Goal: Transaction & Acquisition: Book appointment/travel/reservation

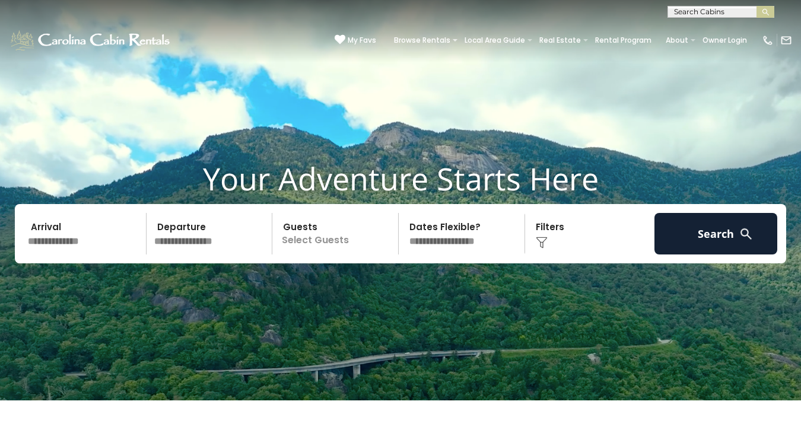
click at [542, 249] on img at bounding box center [542, 243] width 12 height 12
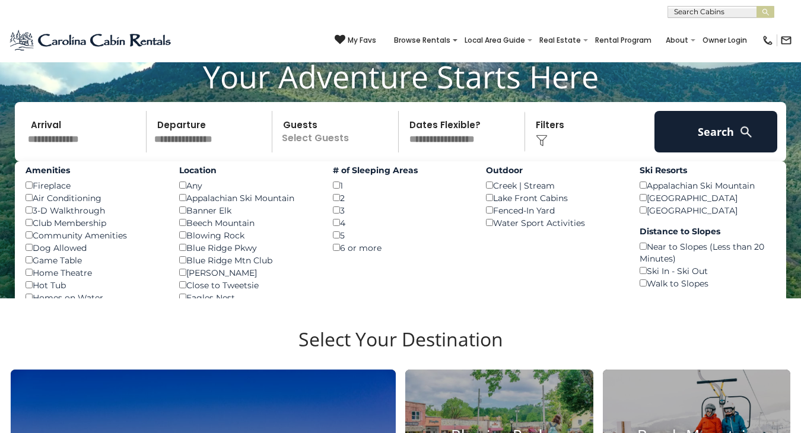
scroll to position [105, 0]
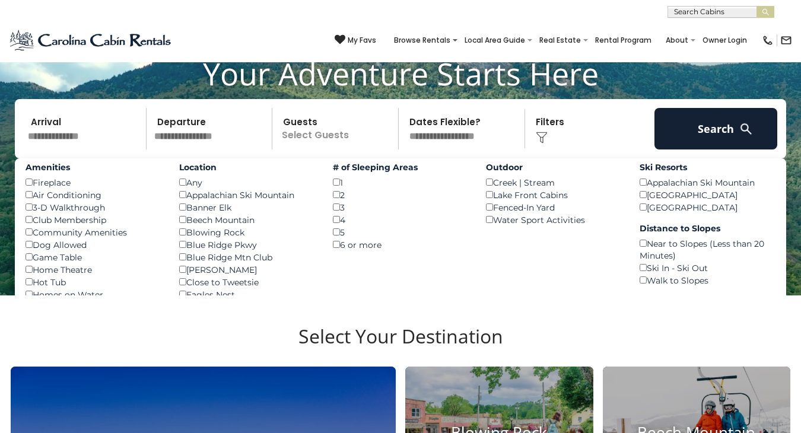
click at [439, 299] on div "Amenities Fireplace () Air Conditioning () 3-D Walkthrough () Club Membership (…" at bounding box center [401, 325] width 772 height 334
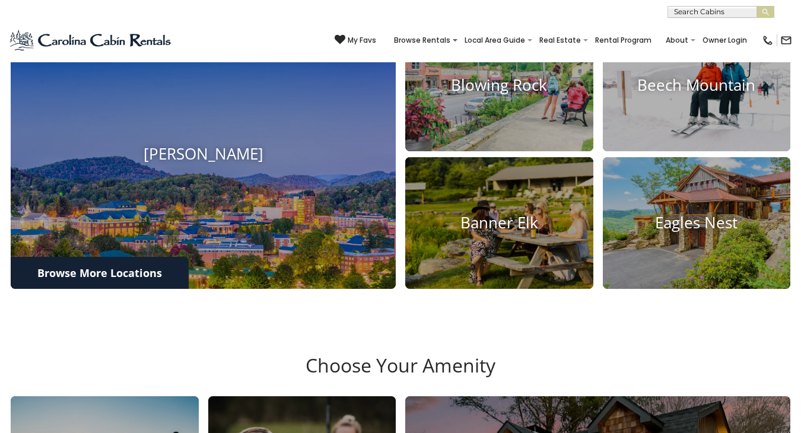
scroll to position [454, 0]
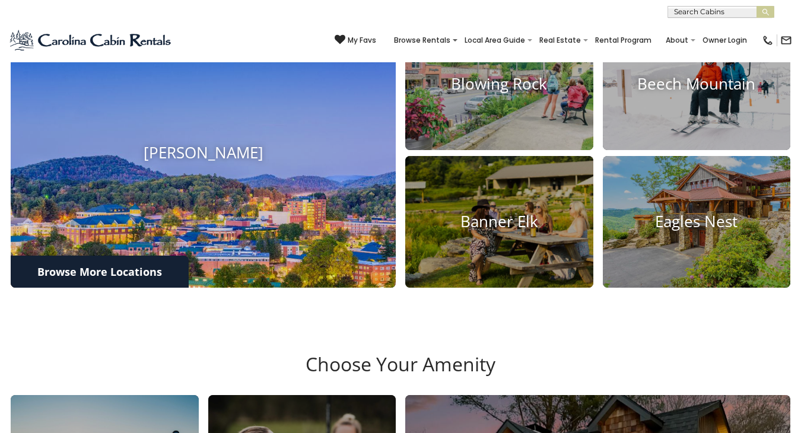
click at [260, 271] on img at bounding box center [204, 153] width 424 height 297
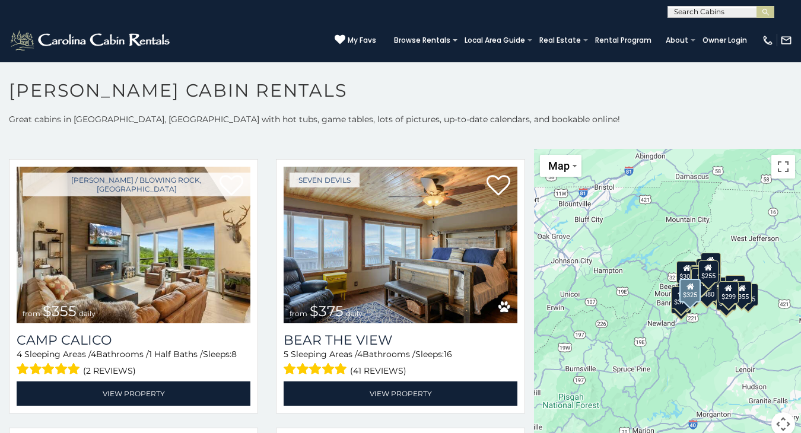
scroll to position [2707, 0]
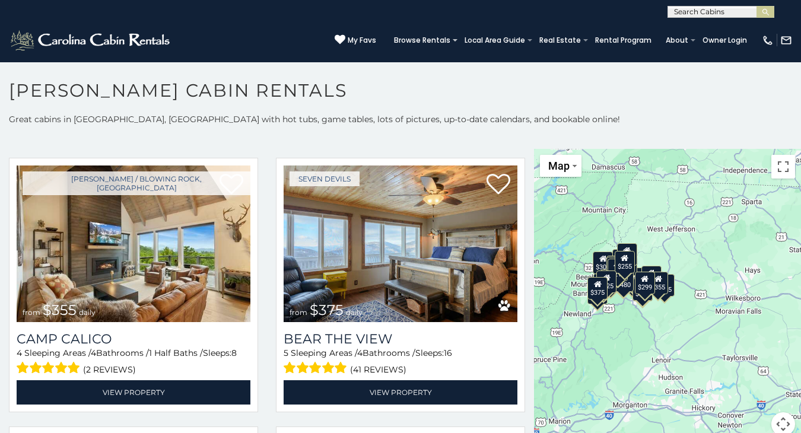
drag, startPoint x: 621, startPoint y: 295, endPoint x: 537, endPoint y: 287, distance: 84.7
click at [534, 285] on div "$315 $480 $349 $930 $675 $525 $635 $355 $345 $460 $395 $210 $320 $255 $400 $299…" at bounding box center [667, 299] width 267 height 301
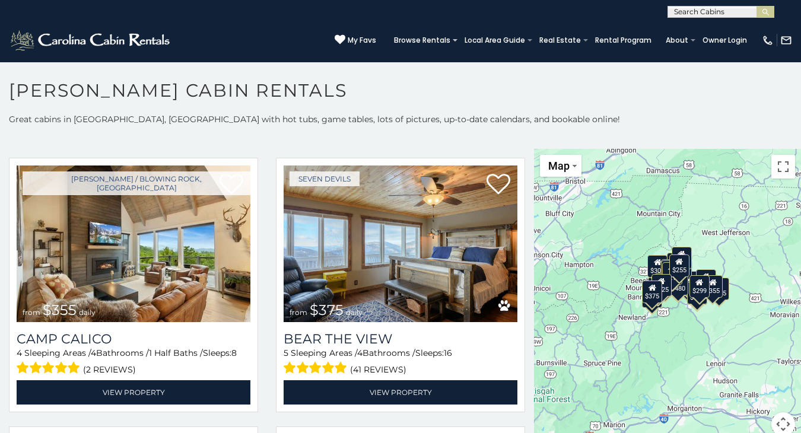
drag, startPoint x: 629, startPoint y: 333, endPoint x: 685, endPoint y: 335, distance: 55.8
click at [686, 336] on div "$315 $480 $349 $930 $675 $525 $635 $355 $345 $460 $395 $210 $320 $255 $400 $299…" at bounding box center [667, 299] width 267 height 301
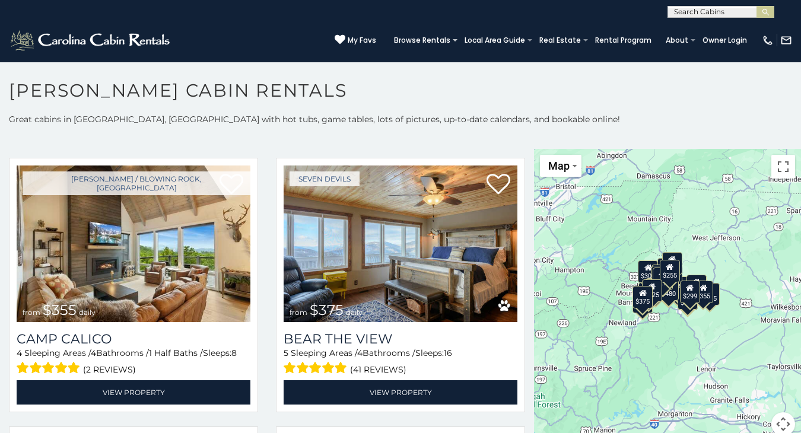
drag, startPoint x: 683, startPoint y: 325, endPoint x: 673, endPoint y: 328, distance: 9.9
click at [674, 329] on div "$315 $480 $349 $930 $675 $525 $635 $355 $345 $460 $395 $210 $320 $255 $400 $299…" at bounding box center [667, 299] width 267 height 301
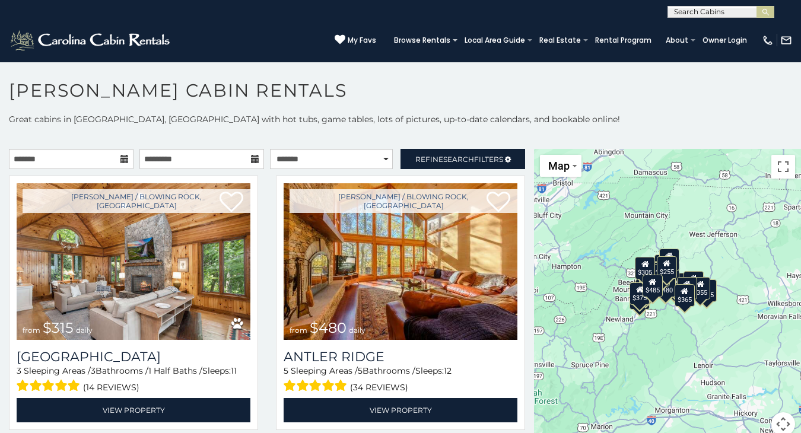
scroll to position [0, 0]
click at [727, 238] on div "$315 $480 $349 $930 $675 $525 $635 $355 $345 $460 $395 $210 $320 $255 $400 $299…" at bounding box center [667, 299] width 267 height 301
click at [692, 109] on h1 "[PERSON_NAME] Cabin Rentals" at bounding box center [400, 97] width 801 height 34
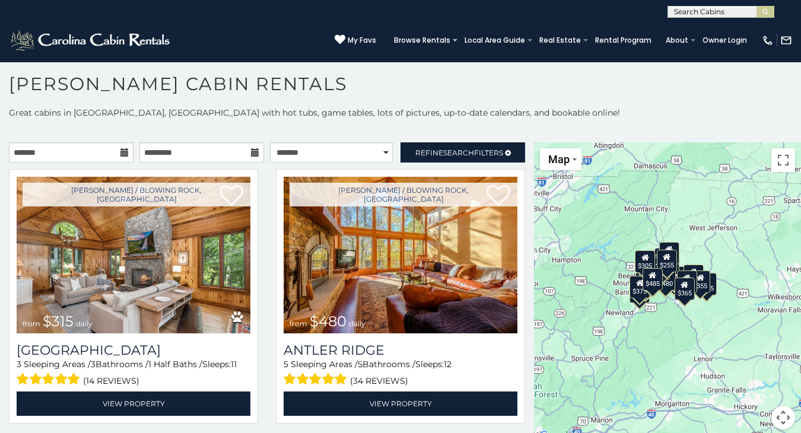
scroll to position [7, 0]
click at [563, 163] on span "Map" at bounding box center [558, 159] width 21 height 12
click at [702, 243] on div "$315 $480 $349 $930 $675 $525 $635 $355 $345 $460 $395 $210 $320 $255 $400 $299…" at bounding box center [667, 292] width 267 height 301
click at [780, 417] on button "Map camera controls" at bounding box center [784, 418] width 24 height 24
click at [756, 357] on button "Zoom in" at bounding box center [754, 359] width 24 height 24
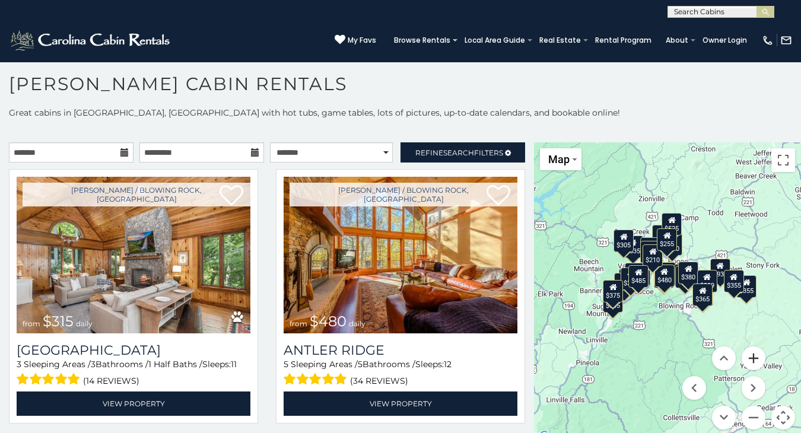
click at [756, 357] on button "Zoom in" at bounding box center [754, 359] width 24 height 24
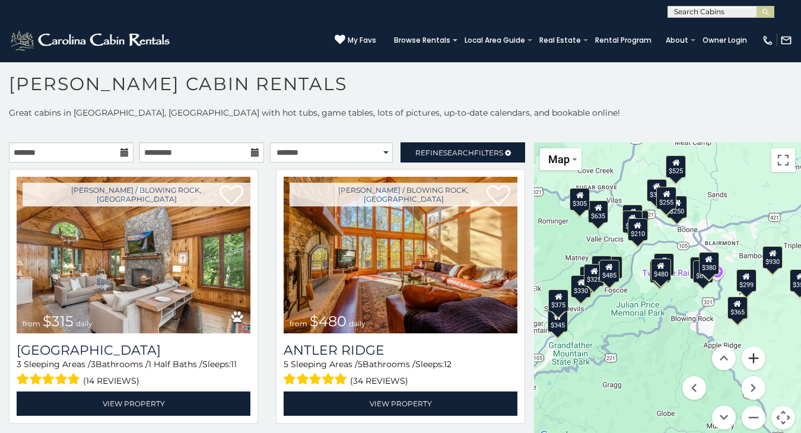
click at [753, 357] on button "Zoom in" at bounding box center [754, 359] width 24 height 24
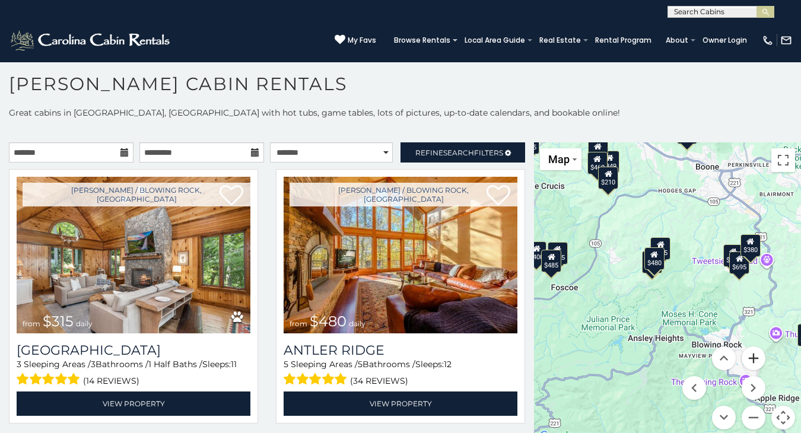
click at [753, 357] on button "Zoom in" at bounding box center [754, 359] width 24 height 24
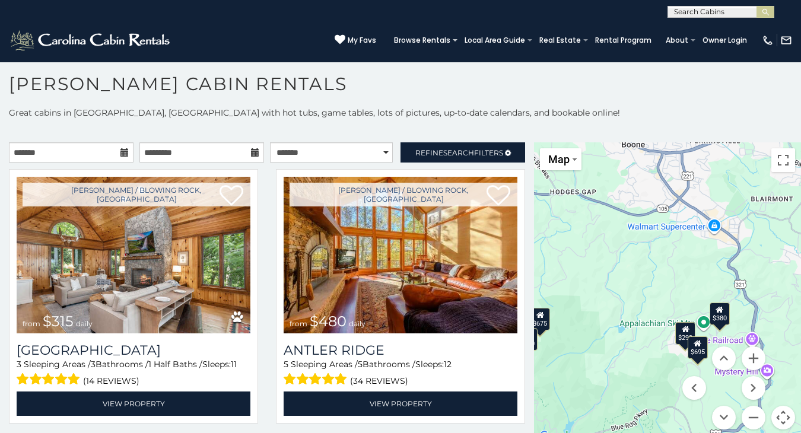
drag, startPoint x: 737, startPoint y: 216, endPoint x: 621, endPoint y: 322, distance: 156.7
click at [621, 322] on div "$315 $480 $349 $930 $675 $525 $635 $355 $345 $460 $395 $210 $320 $255 $400 $299…" at bounding box center [667, 292] width 267 height 301
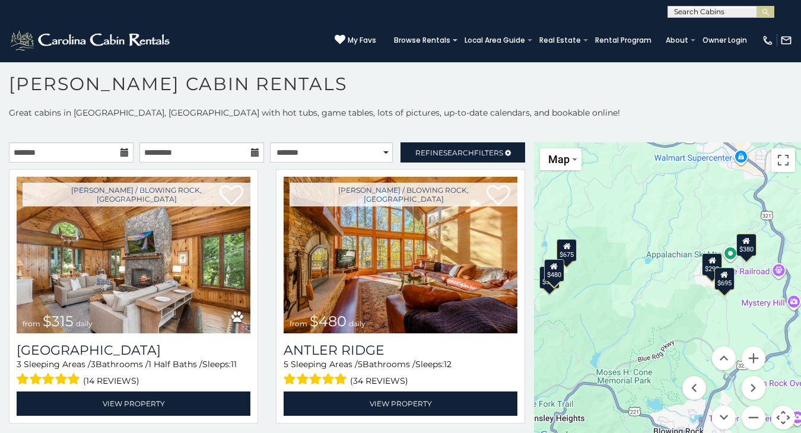
drag, startPoint x: 646, startPoint y: 339, endPoint x: 672, endPoint y: 269, distance: 75.3
click at [672, 269] on div "$315 $480 $349 $930 $675 $525 $635 $355 $345 $460 $395 $210 $320 $255 $400 $299…" at bounding box center [667, 292] width 267 height 301
click at [744, 243] on icon at bounding box center [746, 241] width 8 height 8
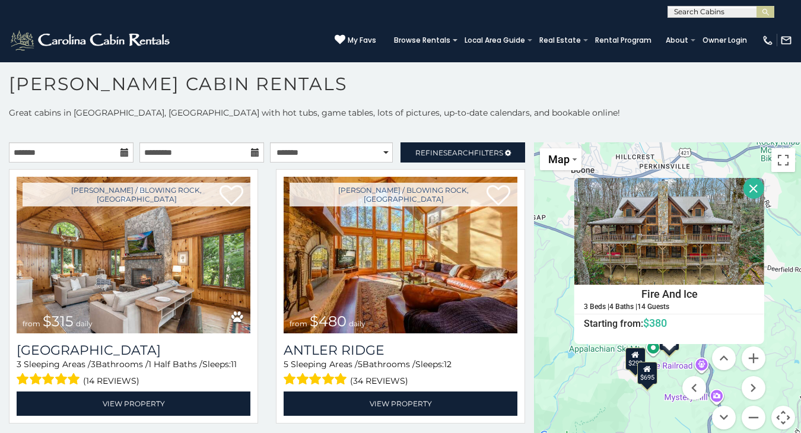
click at [634, 356] on icon at bounding box center [635, 355] width 8 height 8
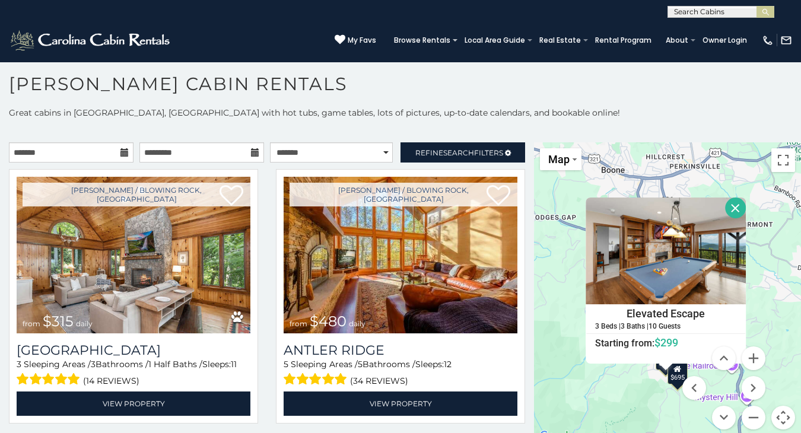
click at [671, 376] on div "$695" at bounding box center [678, 373] width 20 height 23
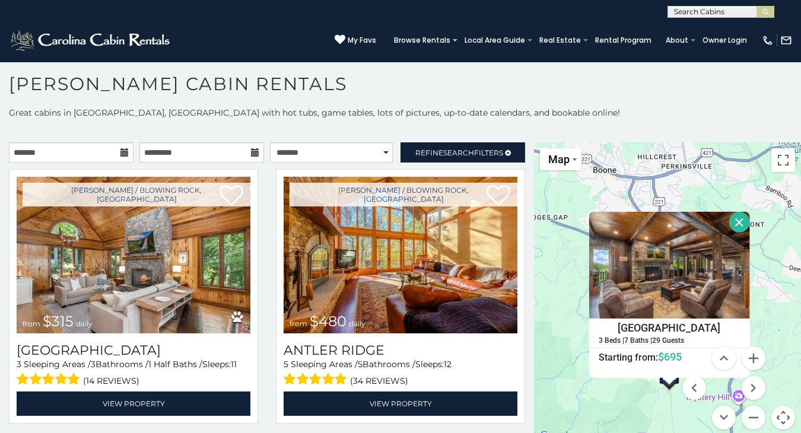
click at [613, 411] on div "$315 $480 $349 $930 $675 $525 $635 $355 $345 $460 $395 $210 $320 $255 $400 $299…" at bounding box center [667, 292] width 267 height 301
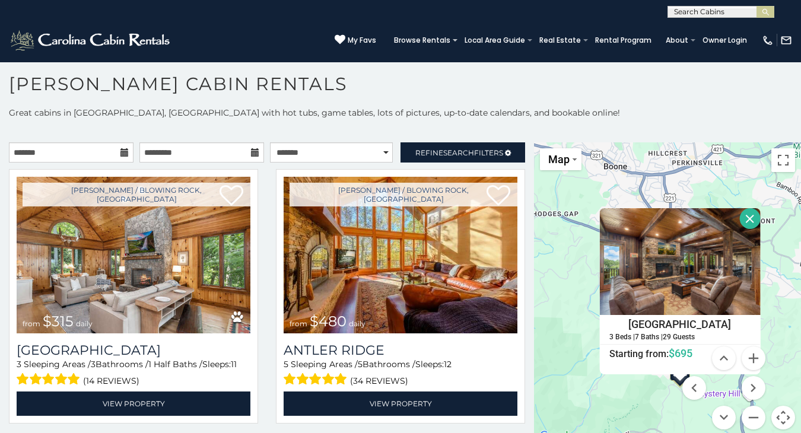
drag, startPoint x: 559, startPoint y: 364, endPoint x: 572, endPoint y: 361, distance: 12.8
click at [572, 361] on div "$315 $480 $349 $930 $675 $525 $635 $355 $345 $460 $395 $210 $320 $255 $400 $299…" at bounding box center [667, 292] width 267 height 301
click at [761, 216] on button "Close" at bounding box center [750, 219] width 21 height 21
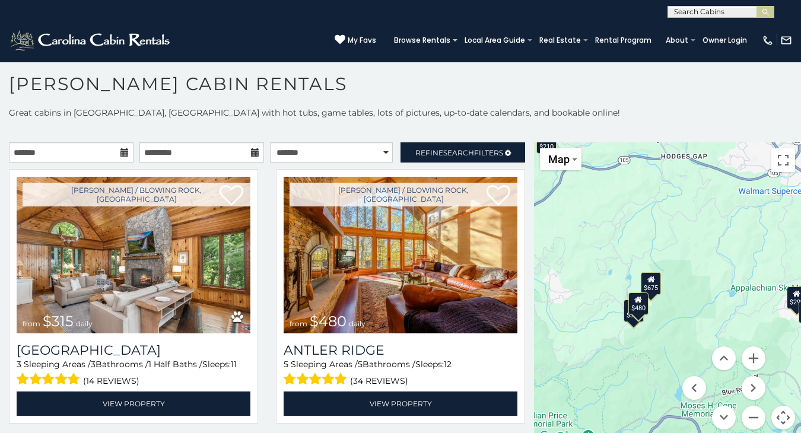
drag, startPoint x: 588, startPoint y: 291, endPoint x: 713, endPoint y: 230, distance: 138.8
click at [713, 230] on div "$315 $480 $349 $930 $675 $525 $635 $355 $345 $460 $395 $210 $320 $255 $400 $299…" at bounding box center [667, 292] width 267 height 301
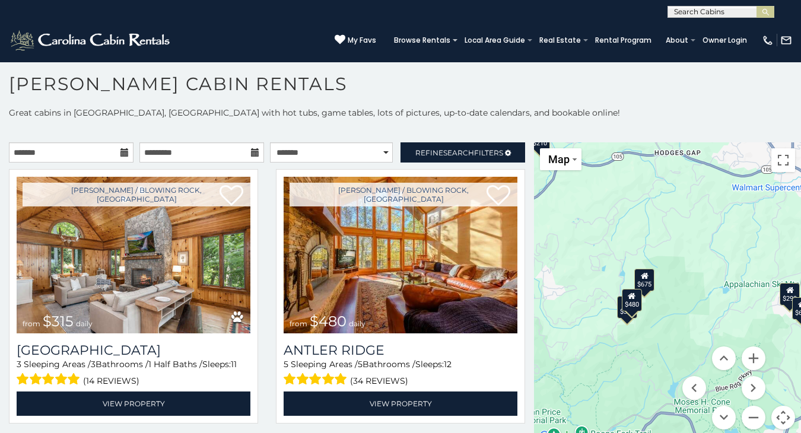
click at [646, 278] on div "$675" at bounding box center [644, 280] width 20 height 23
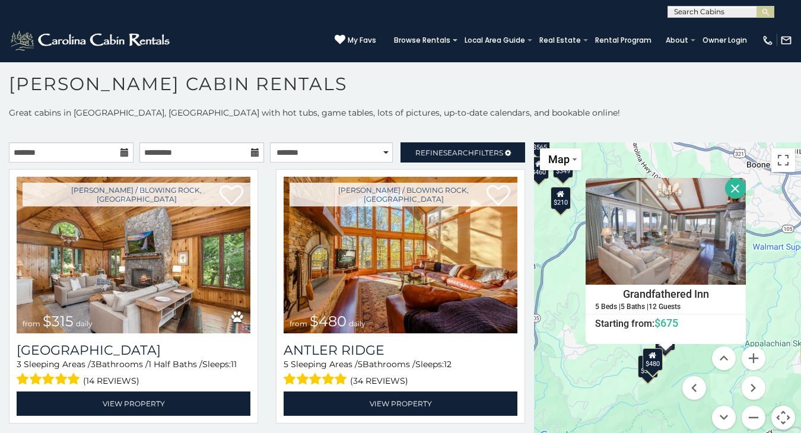
click at [646, 363] on div "$480" at bounding box center [653, 359] width 20 height 23
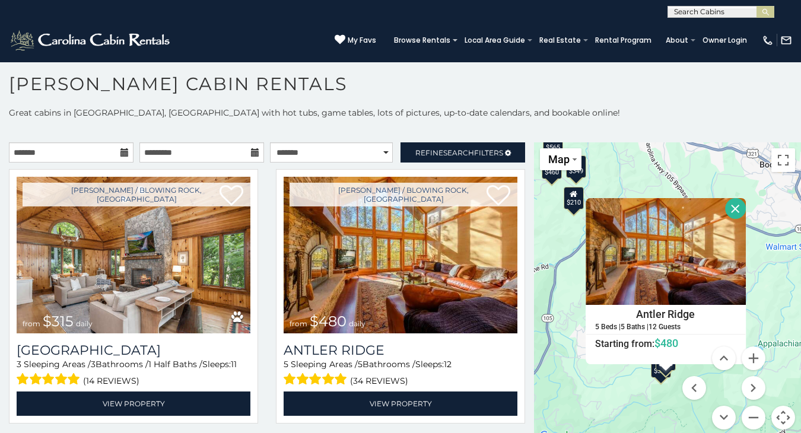
click at [657, 380] on div "$315 $480 $349 $930 $675 $525 $635 $355 $345 $460 $395 $210 $320 $255 $400 $299…" at bounding box center [667, 292] width 267 height 301
click at [657, 377] on div "$315" at bounding box center [661, 367] width 20 height 23
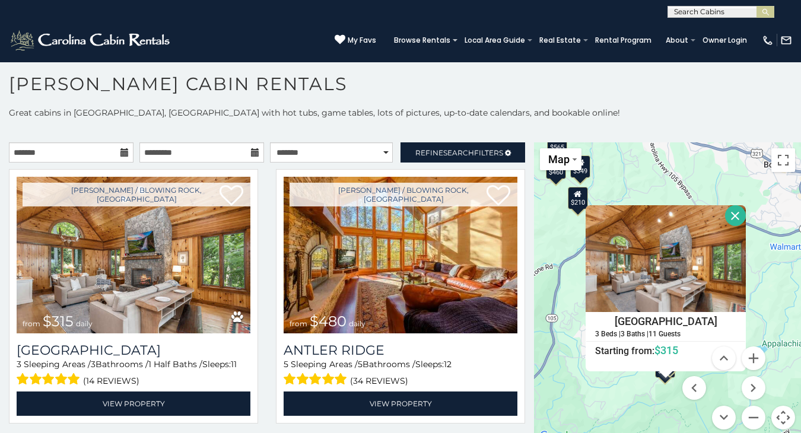
click at [616, 393] on div "$315 $480 $349 $930 $675 $525 $635 $355 $345 $460 $395 $210 $320 $255 $400 $299…" at bounding box center [667, 292] width 267 height 301
click at [746, 208] on button "Close" at bounding box center [735, 215] width 21 height 21
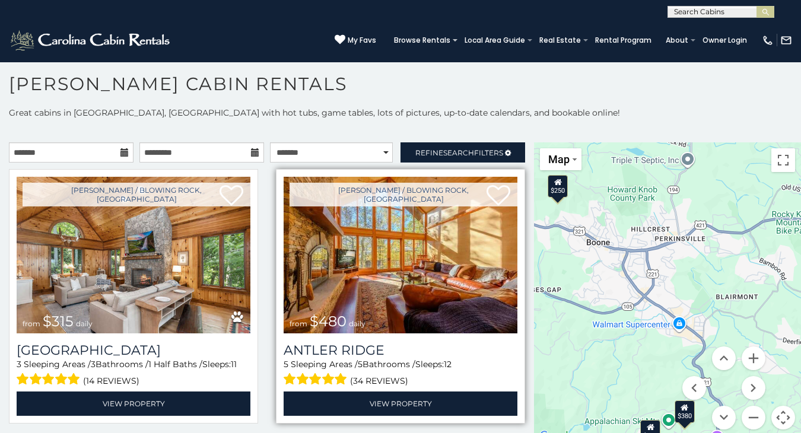
drag, startPoint x: 693, startPoint y: 192, endPoint x: 517, endPoint y: 271, distance: 192.6
click at [516, 142] on main "**********" at bounding box center [400, 142] width 801 height 0
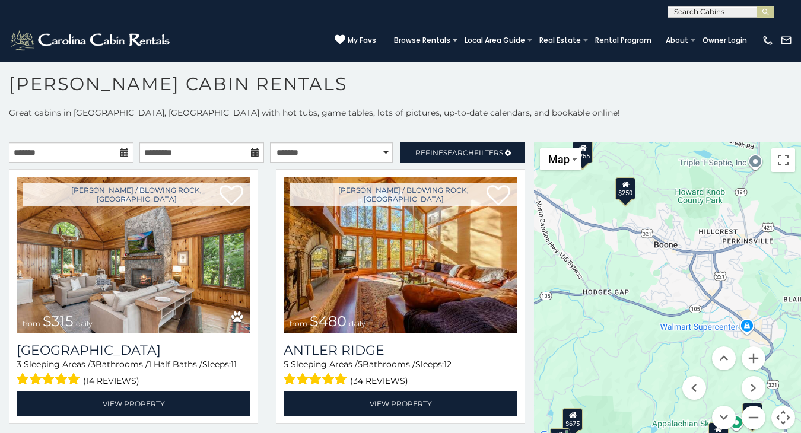
drag, startPoint x: 608, startPoint y: 266, endPoint x: 676, endPoint y: 268, distance: 68.3
click at [676, 268] on div "$315 $480 $349 $930 $675 $525 $635 $355 $345 $460 $395 $210 $320 $255 $400 $299…" at bounding box center [667, 292] width 267 height 301
click at [462, 150] on span "Search" at bounding box center [458, 152] width 31 height 9
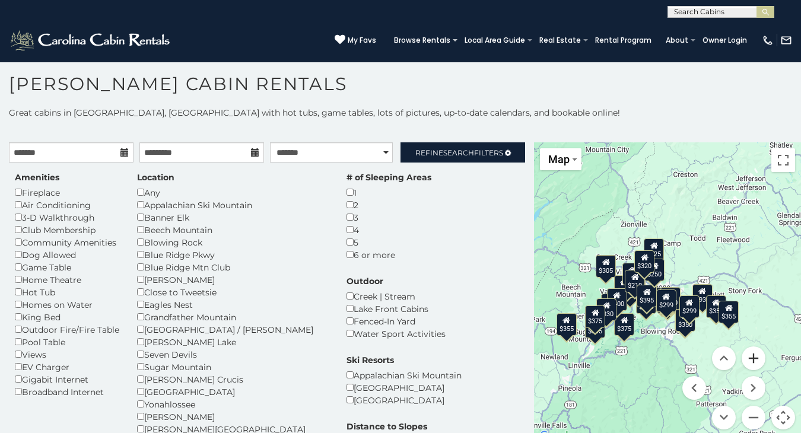
click at [748, 357] on button "Zoom in" at bounding box center [754, 359] width 24 height 24
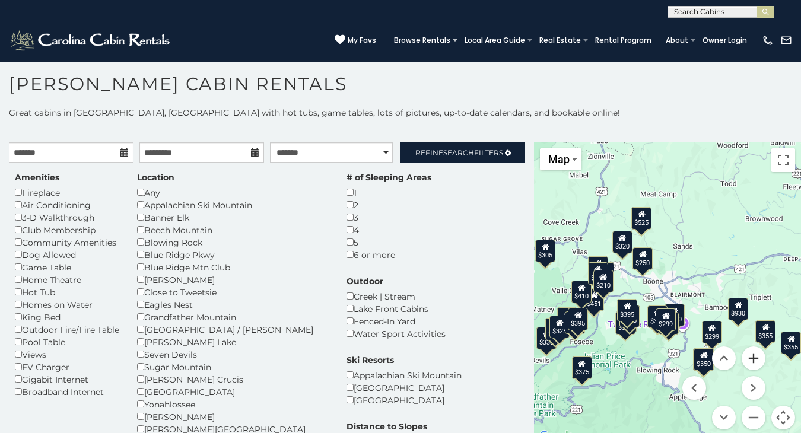
click at [748, 357] on button "Zoom in" at bounding box center [754, 359] width 24 height 24
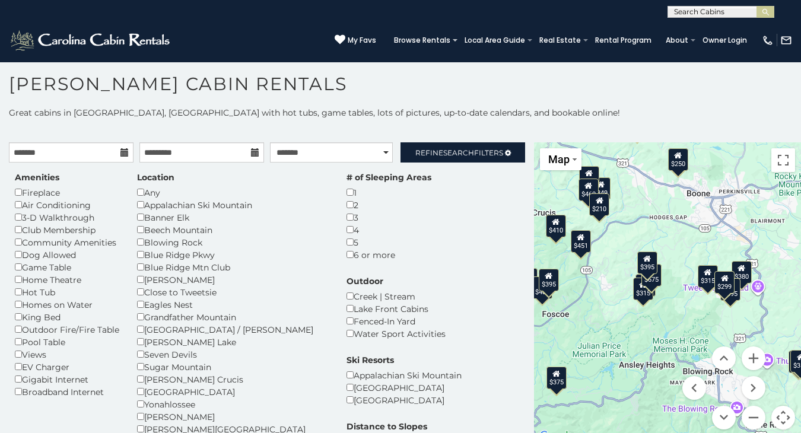
drag, startPoint x: 643, startPoint y: 307, endPoint x: 703, endPoint y: 228, distance: 98.6
click at [703, 229] on div "$930 $675 $315 $451 $480 $355 $400 $525 $315 $410 $375 $695 $349 $380 $400 $365…" at bounding box center [667, 292] width 267 height 301
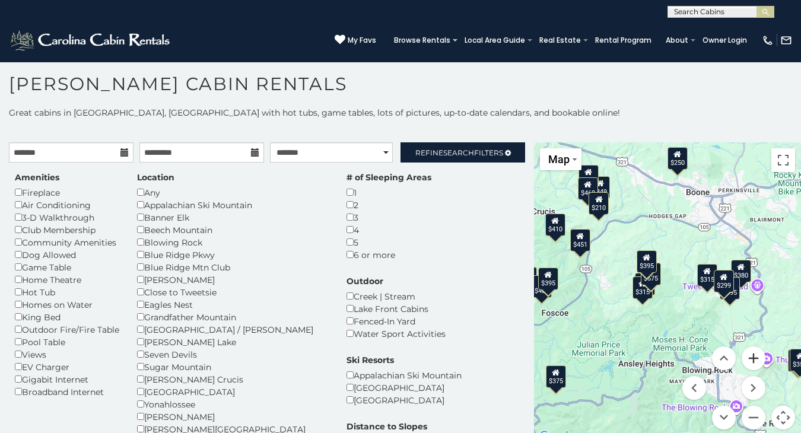
click at [750, 358] on button "Zoom in" at bounding box center [754, 359] width 24 height 24
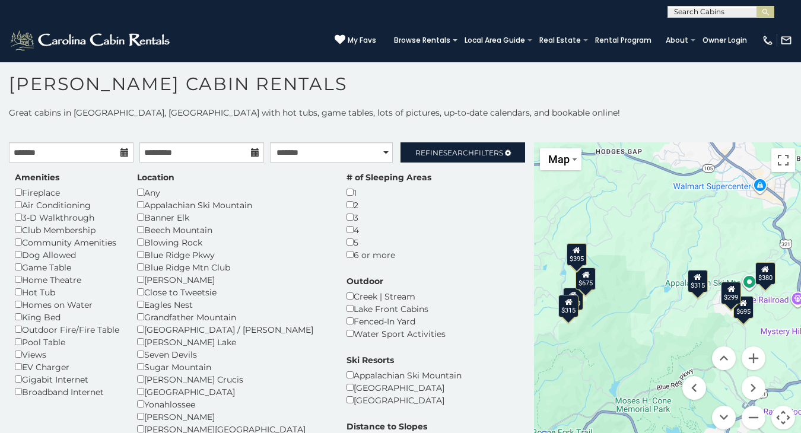
drag, startPoint x: 709, startPoint y: 235, endPoint x: 655, endPoint y: 248, distance: 55.6
click at [655, 248] on div "$930 $675 $315 $451 $480 $355 $400 $525 $315 $410 $375 $695 $349 $380 $400 $365…" at bounding box center [667, 292] width 267 height 301
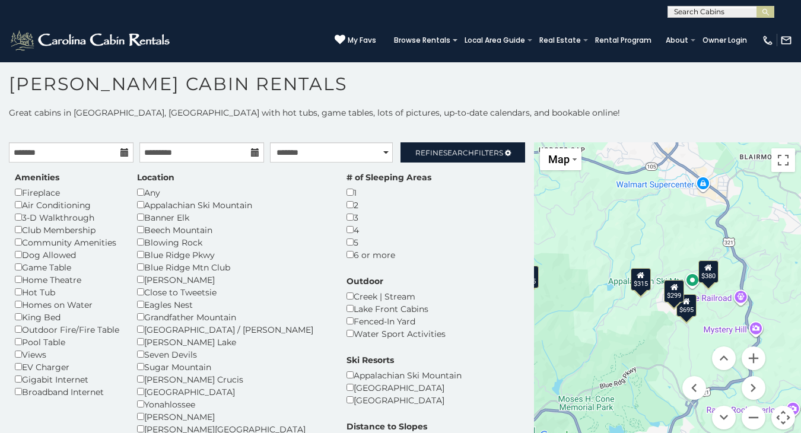
drag, startPoint x: 680, startPoint y: 328, endPoint x: 621, endPoint y: 326, distance: 58.8
click at [621, 326] on div "$930 $675 $315 $451 $480 $355 $400 $525 $315 $410 $375 $695 $349 $380 $400 $365…" at bounding box center [667, 292] width 267 height 301
click at [704, 268] on icon at bounding box center [707, 266] width 8 height 8
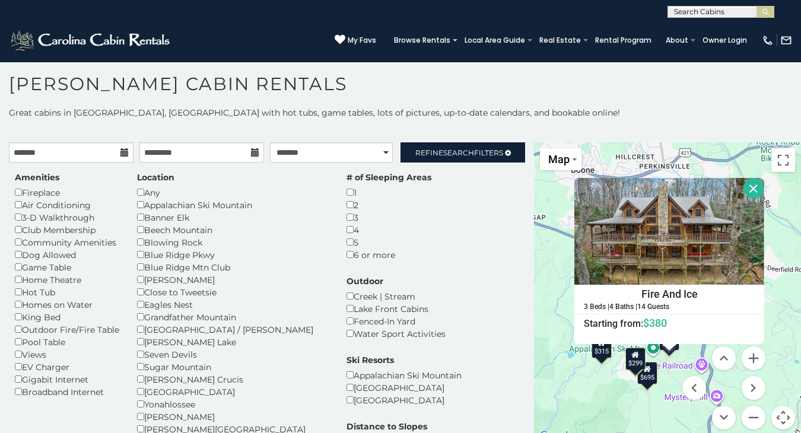
click at [648, 370] on div "$695" at bounding box center [647, 373] width 20 height 23
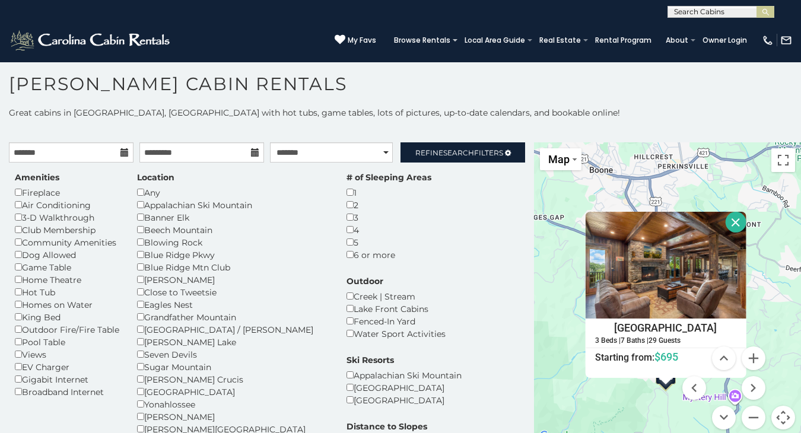
click at [569, 396] on div "$930 $675 $315 $451 $480 $355 $400 $525 $315 $410 $375 $695 $349 $380 $400 $365…" at bounding box center [667, 292] width 267 height 301
click at [744, 218] on button "Close" at bounding box center [735, 222] width 21 height 21
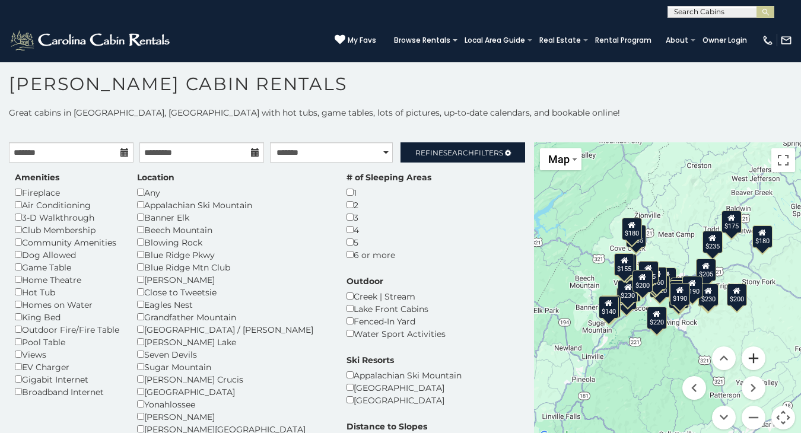
click at [750, 356] on button "Zoom in" at bounding box center [754, 359] width 24 height 24
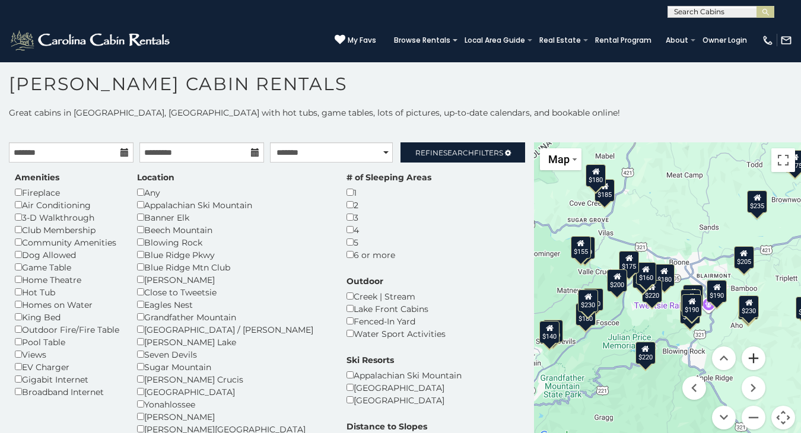
click at [750, 356] on button "Zoom in" at bounding box center [754, 359] width 24 height 24
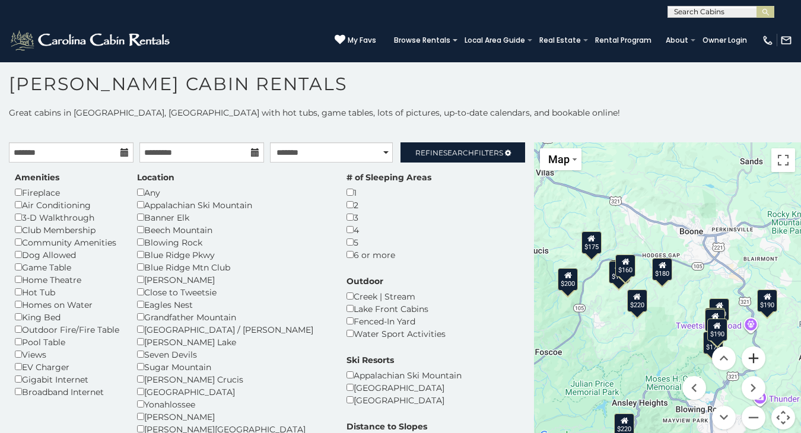
click at [751, 357] on button "Zoom in" at bounding box center [754, 359] width 24 height 24
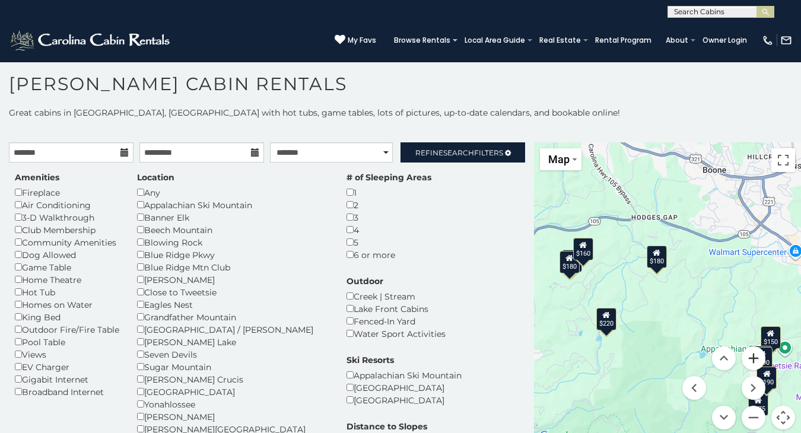
click at [751, 357] on button "Zoom in" at bounding box center [754, 359] width 24 height 24
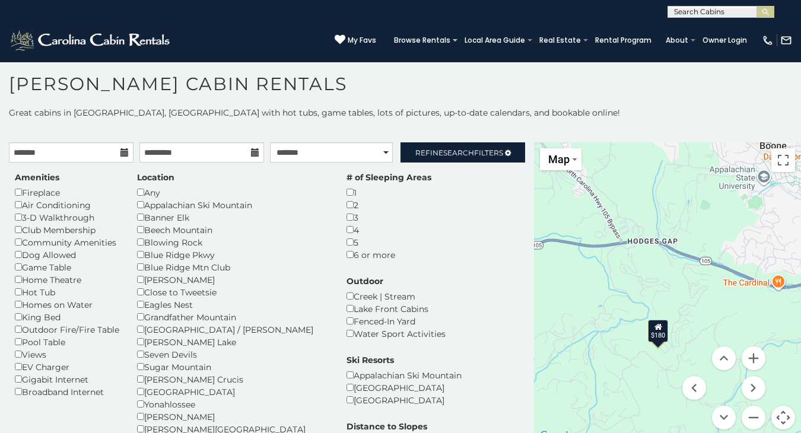
drag, startPoint x: 683, startPoint y: 195, endPoint x: 694, endPoint y: 293, distance: 99.2
click at [694, 293] on div "$400 $180 $220 $175 $220 $235 $200 $230 $205 $180 $229 $220 $150 $165 $230 $185…" at bounding box center [667, 292] width 267 height 301
click at [655, 331] on icon at bounding box center [659, 327] width 8 height 8
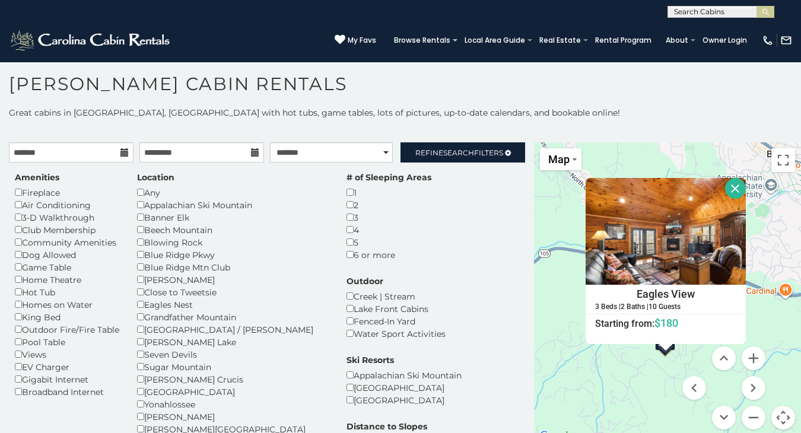
click at [636, 380] on div "$400 $180 $220 $175 $220 $235 $200 $230 $205 $180 $229 $220 $150 $165 $230 $185…" at bounding box center [667, 292] width 267 height 301
click at [744, 186] on button "Close" at bounding box center [735, 188] width 21 height 21
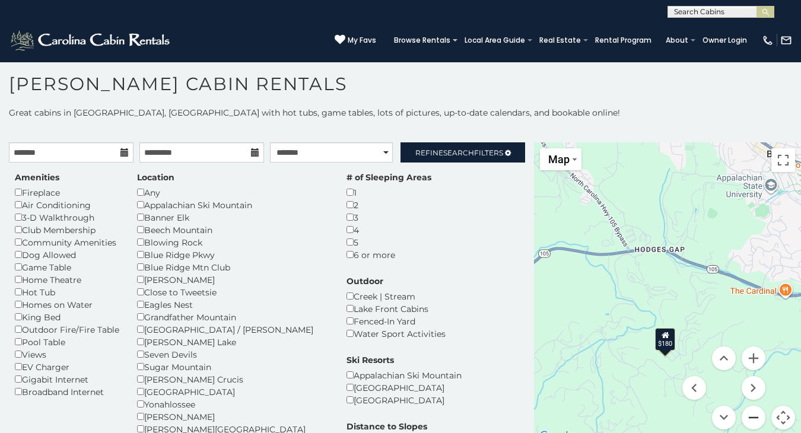
click at [750, 414] on button "Zoom out" at bounding box center [754, 418] width 24 height 24
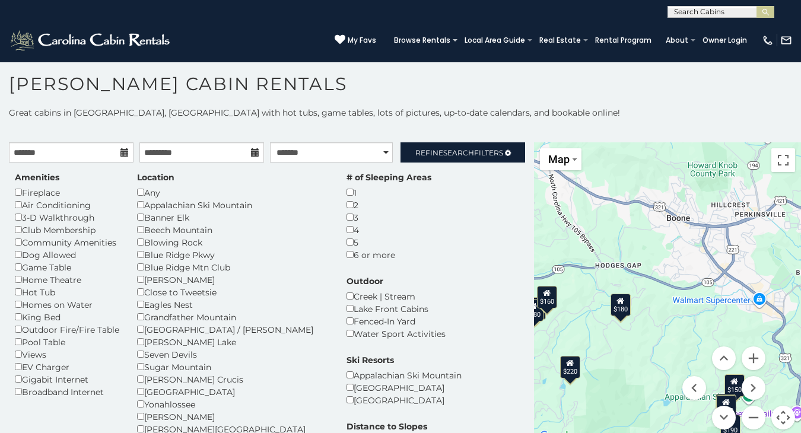
drag, startPoint x: 712, startPoint y: 323, endPoint x: 665, endPoint y: 318, distance: 47.3
click at [665, 318] on div "$400 $180 $220 $175 $220 $235 $200 $230 $205 $180 $229 $220 $150 $165 $230 $185…" at bounding box center [667, 292] width 267 height 301
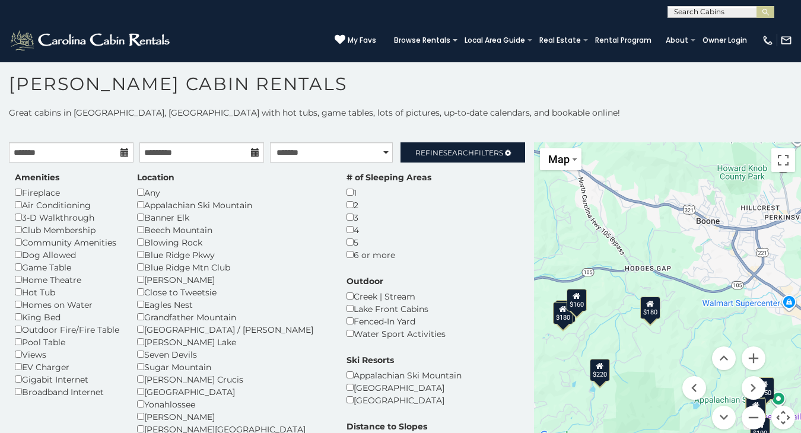
drag, startPoint x: 596, startPoint y: 304, endPoint x: 627, endPoint y: 307, distance: 31.6
click at [627, 307] on div "$400 $180 $220 $175 $220 $235 $200 $230 $205 $180 $229 $220 $150 $165 $230 $185…" at bounding box center [667, 292] width 267 height 301
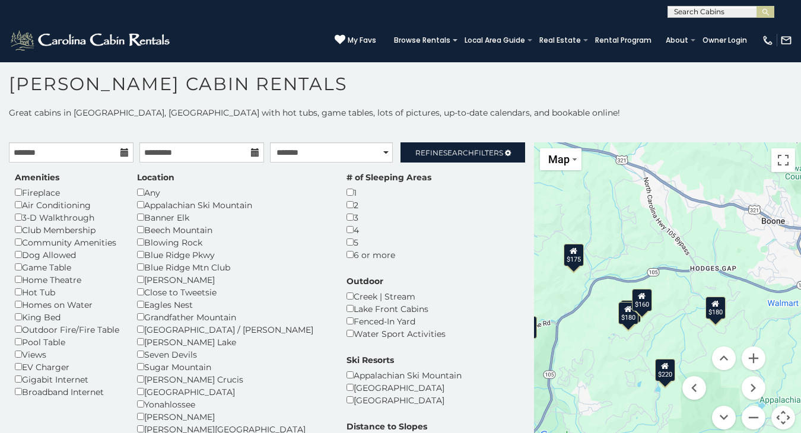
drag, startPoint x: 599, startPoint y: 291, endPoint x: 669, endPoint y: 287, distance: 70.2
click at [671, 289] on div "$400 $180 $220 $175 $220 $235 $200 $230 $205 $180 $229 $220 $150 $165 $230 $185…" at bounding box center [667, 292] width 267 height 301
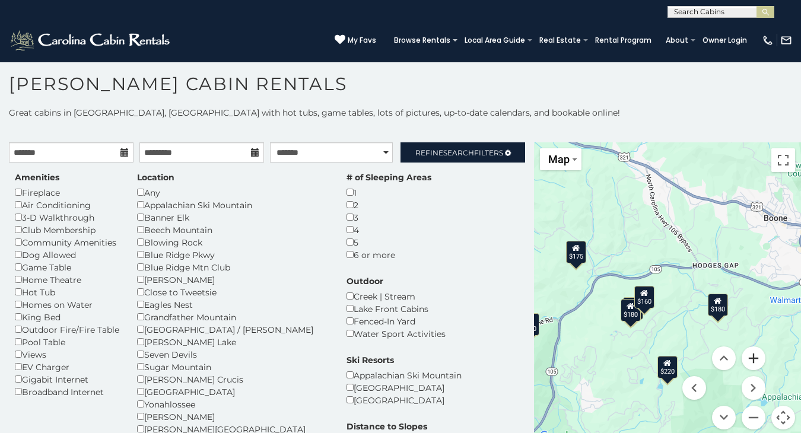
click at [752, 358] on button "Zoom in" at bounding box center [754, 359] width 24 height 24
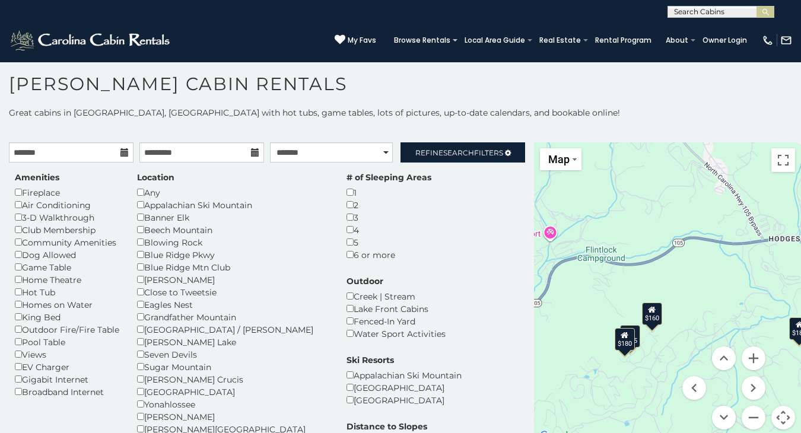
drag, startPoint x: 661, startPoint y: 307, endPoint x: 693, endPoint y: 306, distance: 32.1
click at [693, 307] on div "$400 $180 $220 $175 $220 $235 $200 $230 $205 $180 $229 $220 $150 $165 $230 $185…" at bounding box center [667, 292] width 267 height 301
click at [650, 313] on div "$160" at bounding box center [652, 311] width 20 height 23
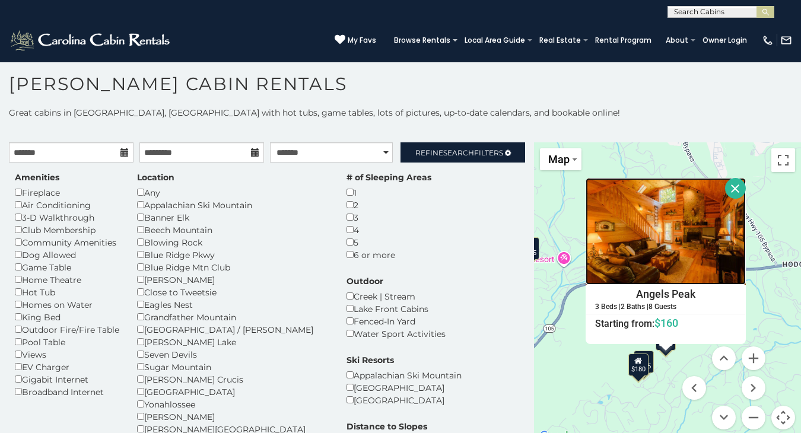
click at [630, 255] on img at bounding box center [666, 231] width 160 height 107
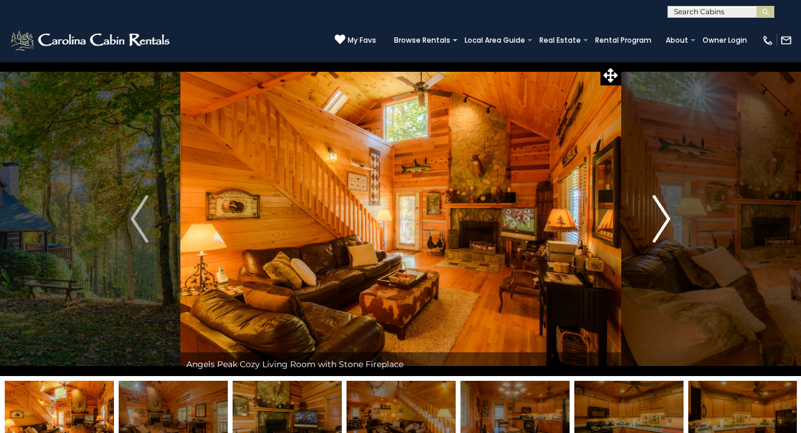
click at [668, 218] on img "Next" at bounding box center [662, 218] width 18 height 47
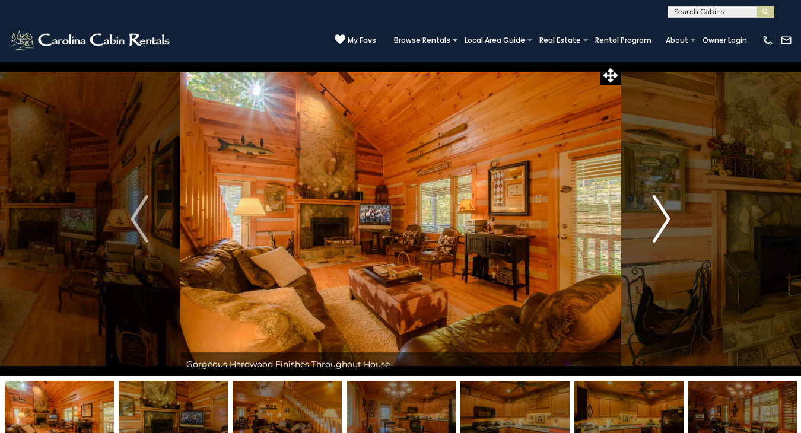
click at [666, 226] on img "Next" at bounding box center [662, 218] width 18 height 47
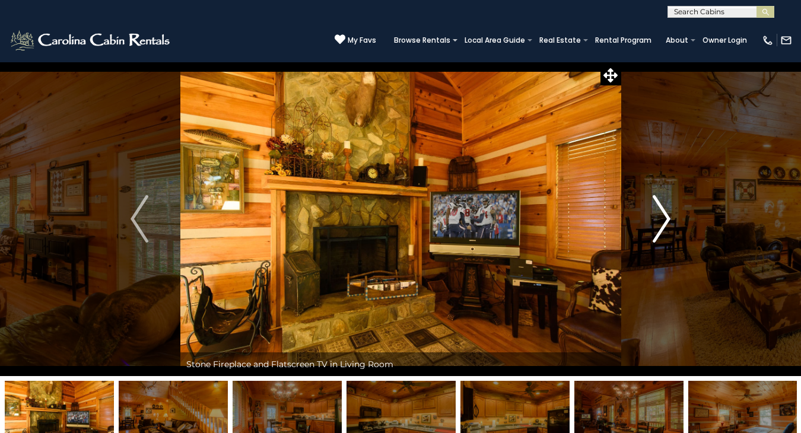
click at [665, 221] on img "Next" at bounding box center [662, 218] width 18 height 47
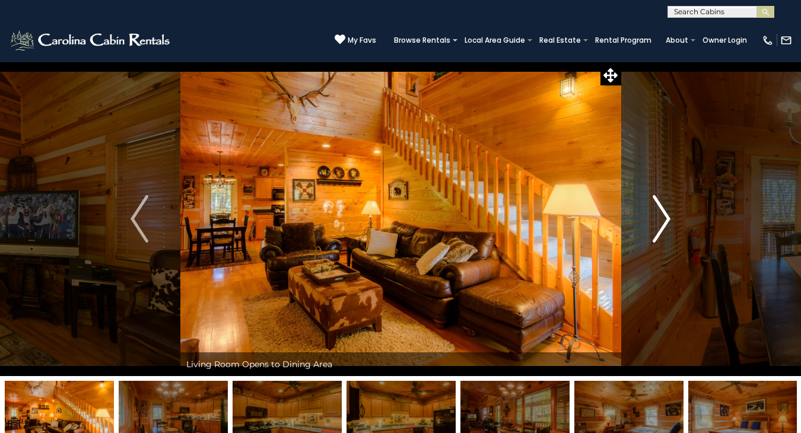
click at [665, 221] on img "Next" at bounding box center [662, 218] width 18 height 47
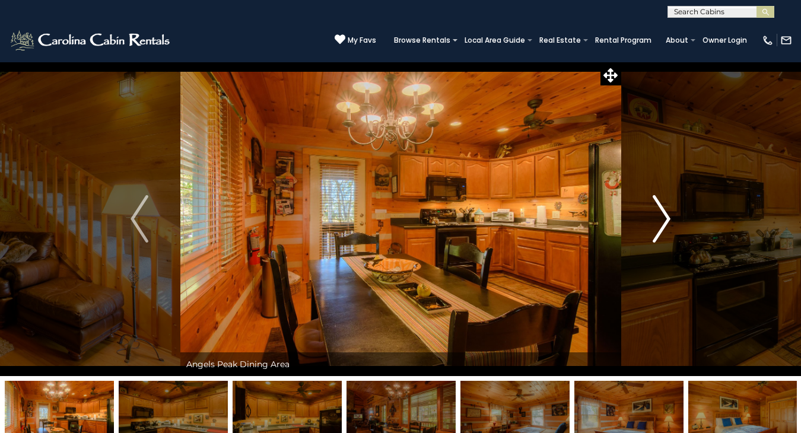
click at [665, 221] on img "Next" at bounding box center [662, 218] width 18 height 47
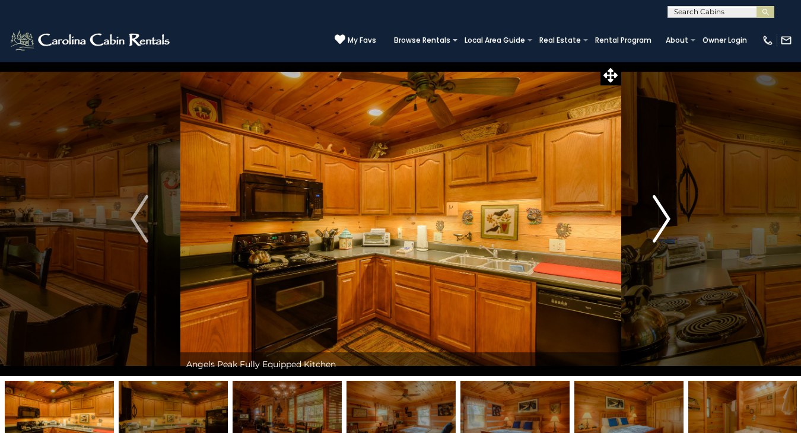
click at [665, 221] on img "Next" at bounding box center [662, 218] width 18 height 47
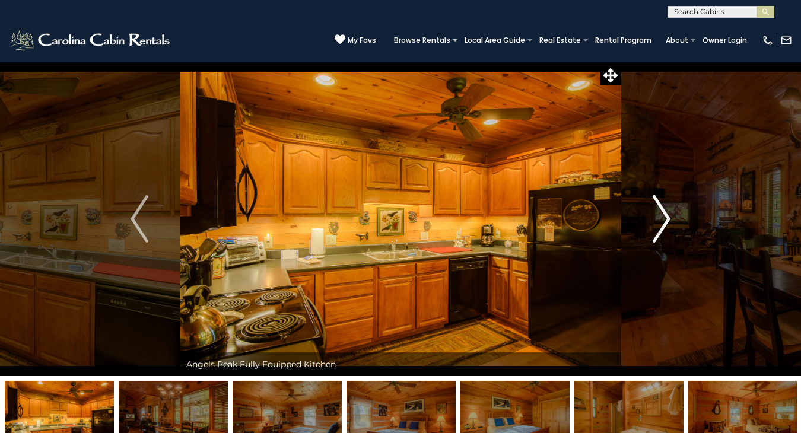
click at [665, 221] on img "Next" at bounding box center [662, 218] width 18 height 47
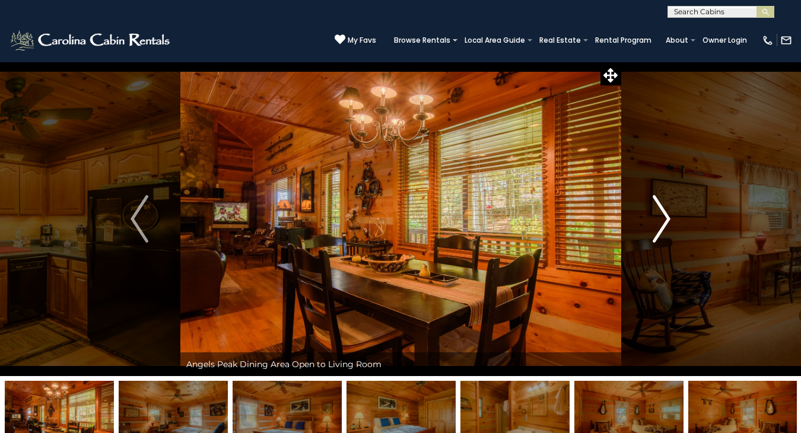
click at [665, 221] on img "Next" at bounding box center [662, 218] width 18 height 47
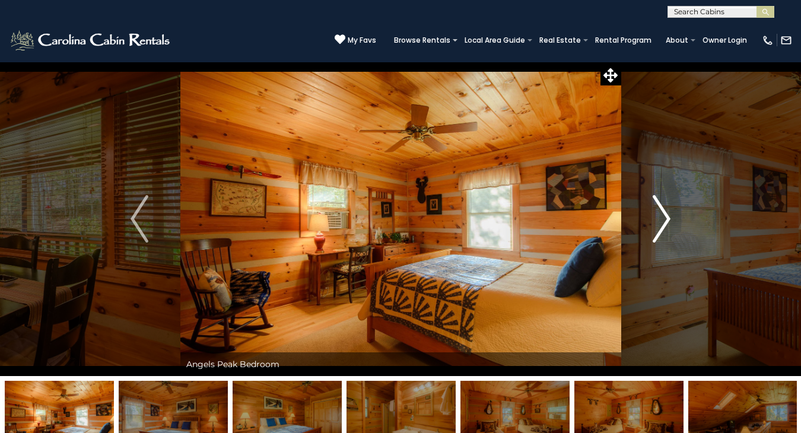
click at [665, 221] on img "Next" at bounding box center [662, 218] width 18 height 47
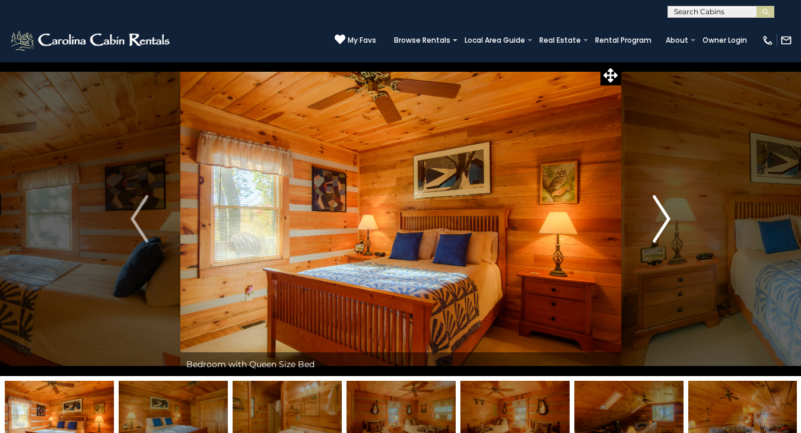
click at [665, 220] on img "Next" at bounding box center [662, 218] width 18 height 47
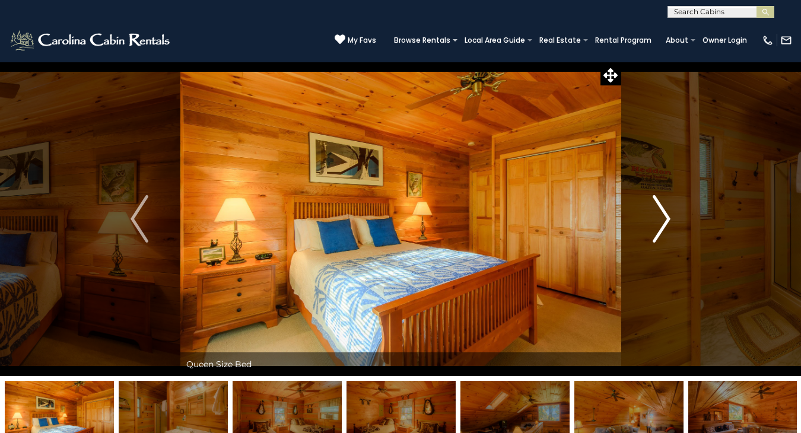
click at [665, 220] on img "Next" at bounding box center [662, 218] width 18 height 47
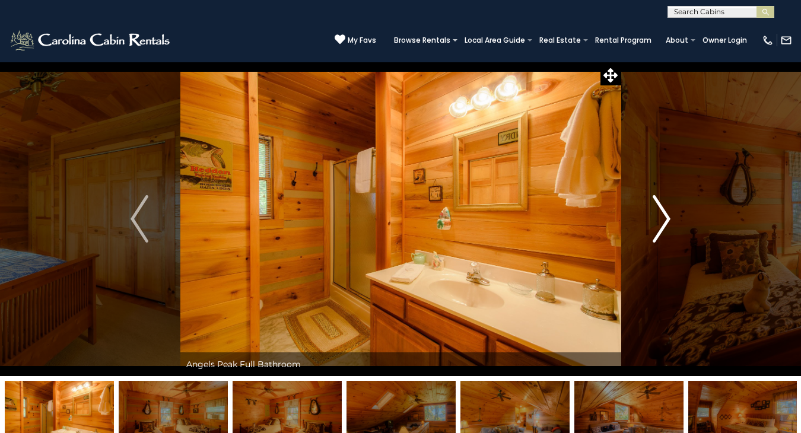
click at [665, 220] on img "Next" at bounding box center [662, 218] width 18 height 47
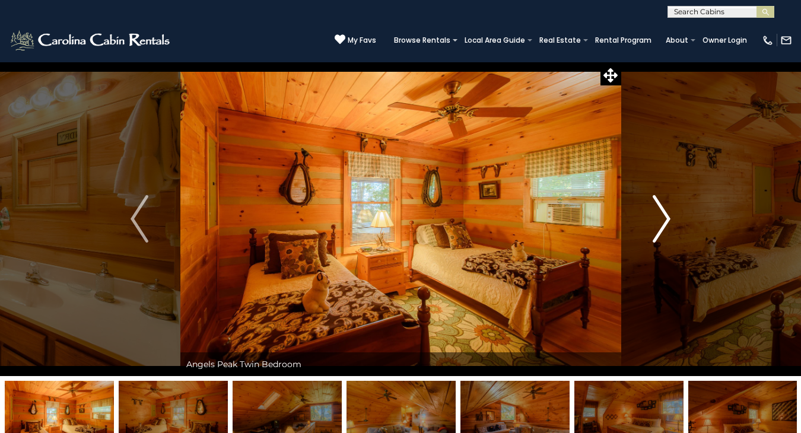
click at [665, 220] on img "Next" at bounding box center [662, 218] width 18 height 47
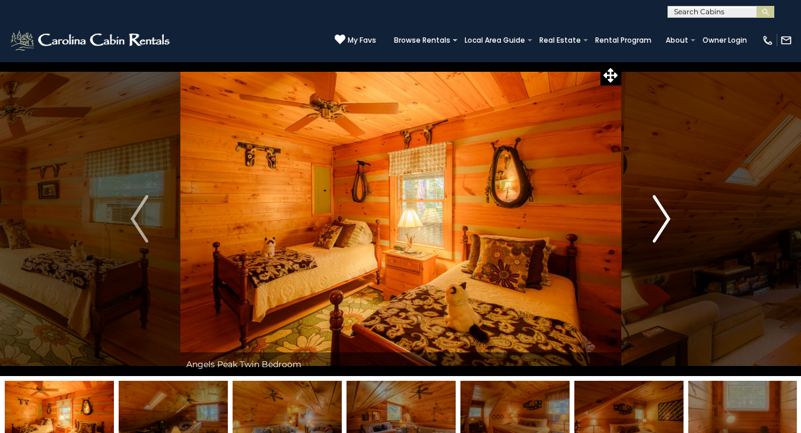
click at [665, 220] on img "Next" at bounding box center [662, 218] width 18 height 47
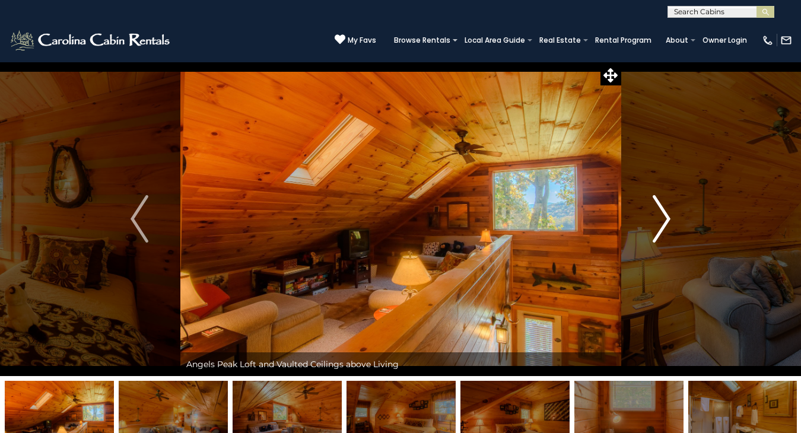
click at [663, 218] on img "Next" at bounding box center [662, 218] width 18 height 47
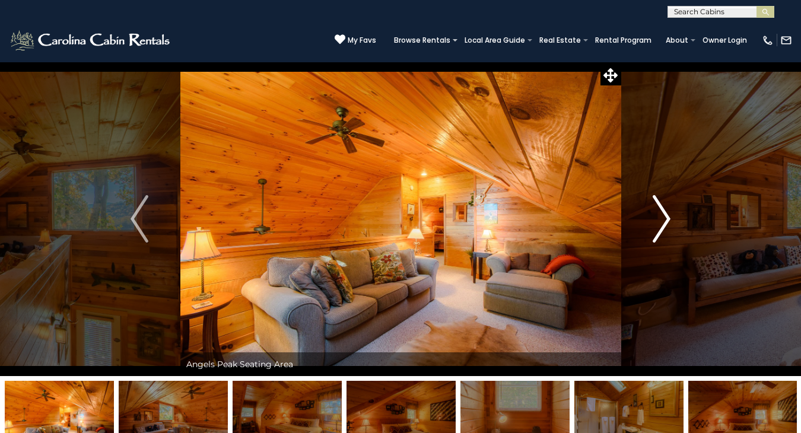
click at [663, 218] on img "Next" at bounding box center [662, 218] width 18 height 47
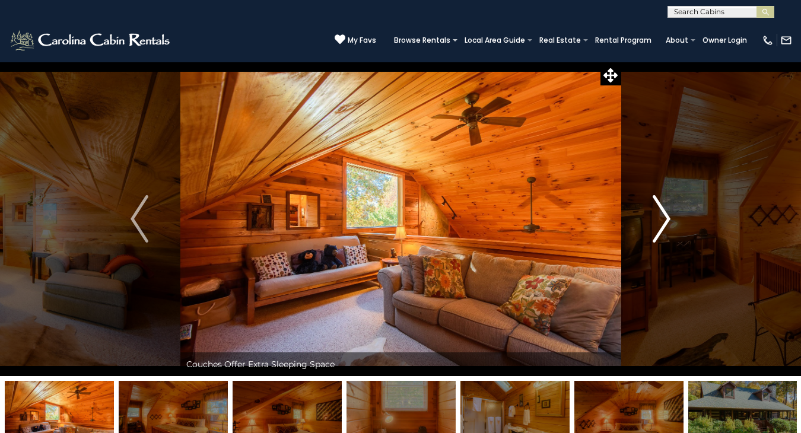
click at [663, 218] on img "Next" at bounding box center [662, 218] width 18 height 47
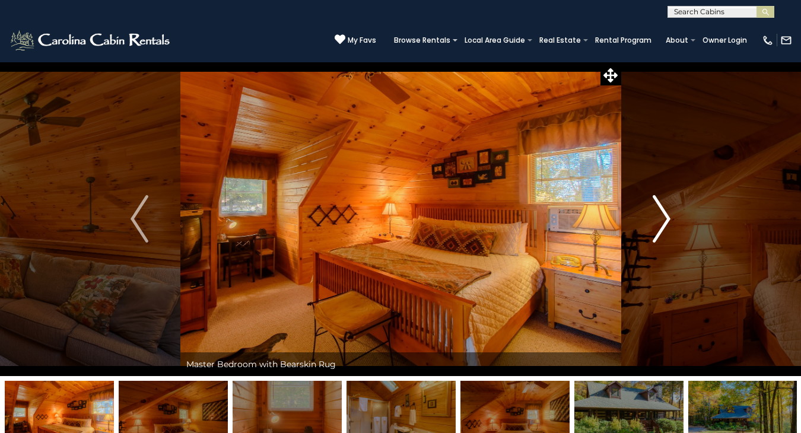
click at [663, 218] on img "Next" at bounding box center [662, 218] width 18 height 47
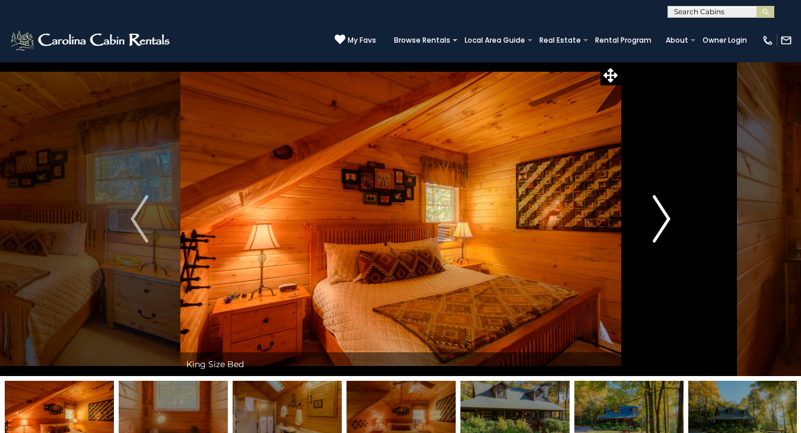
click at [663, 218] on img "Next" at bounding box center [662, 218] width 18 height 47
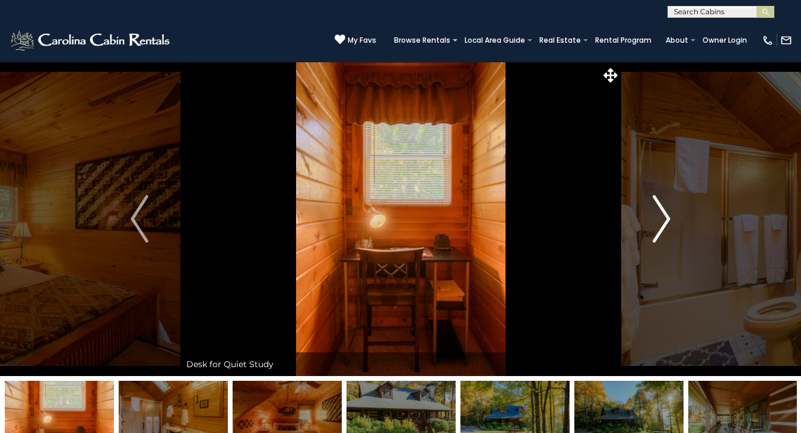
click at [663, 218] on img "Next" at bounding box center [662, 218] width 18 height 47
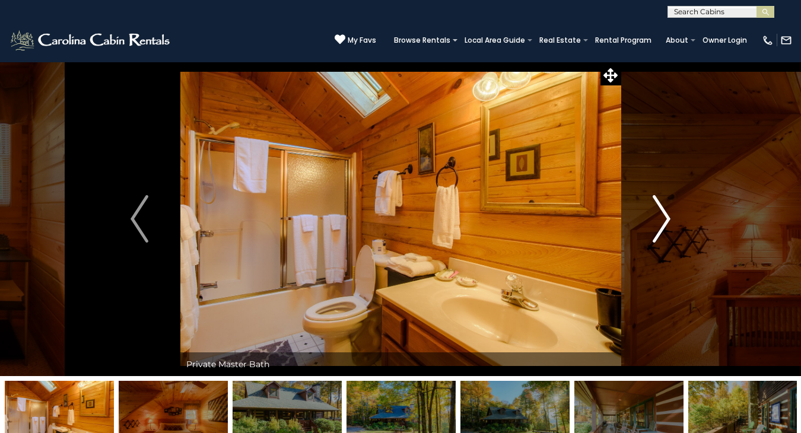
click at [669, 216] on img "Next" at bounding box center [662, 218] width 18 height 47
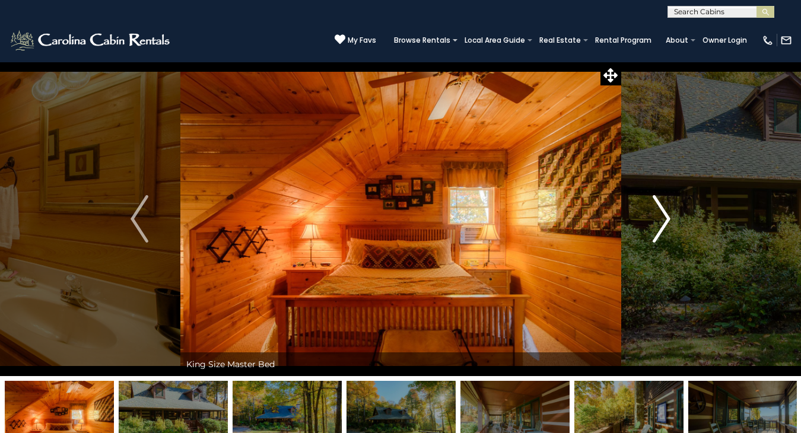
click at [663, 223] on img "Next" at bounding box center [662, 218] width 18 height 47
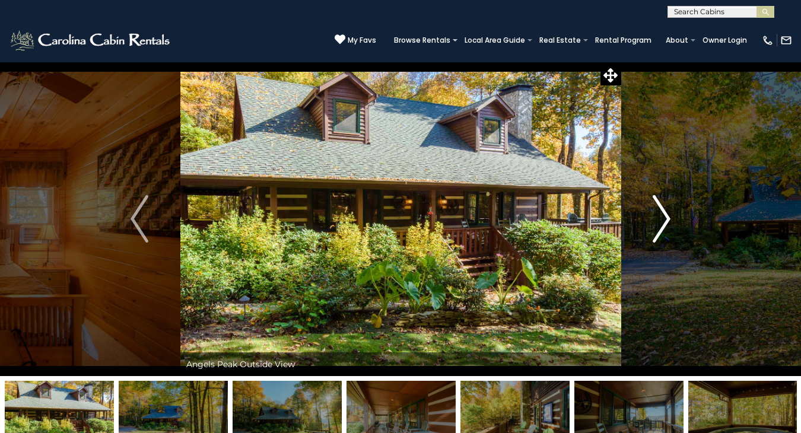
click at [663, 220] on img "Next" at bounding box center [662, 218] width 18 height 47
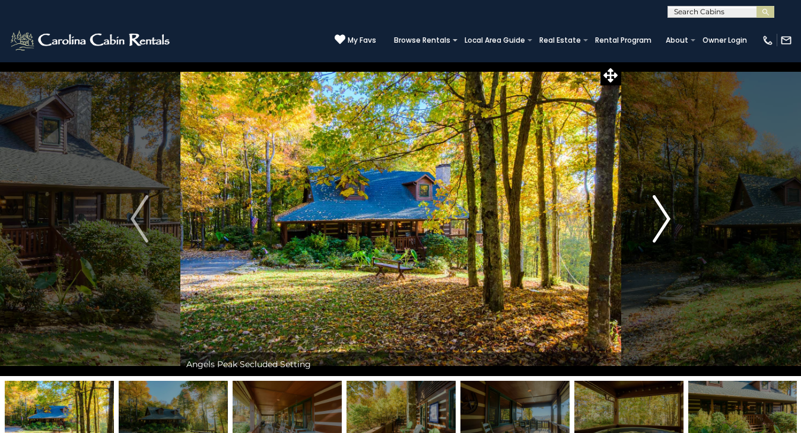
click at [663, 220] on img "Next" at bounding box center [662, 218] width 18 height 47
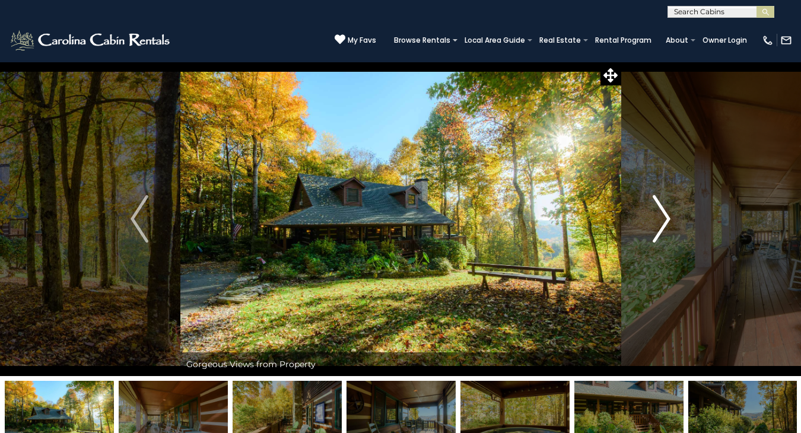
click at [664, 220] on img "Next" at bounding box center [662, 218] width 18 height 47
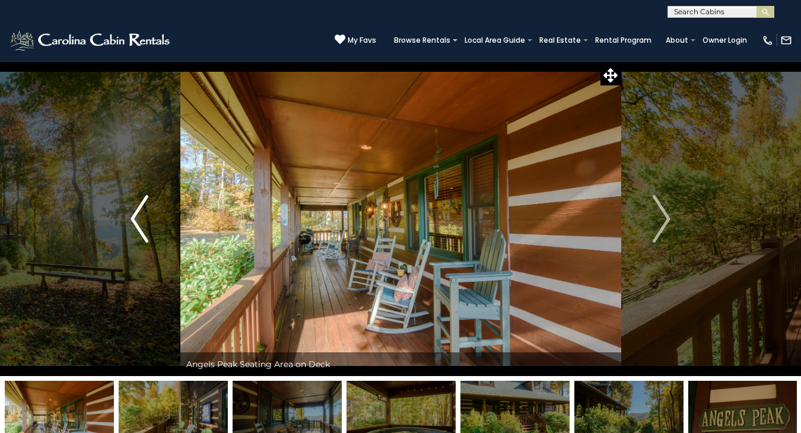
click at [138, 212] on img "Previous" at bounding box center [140, 218] width 18 height 47
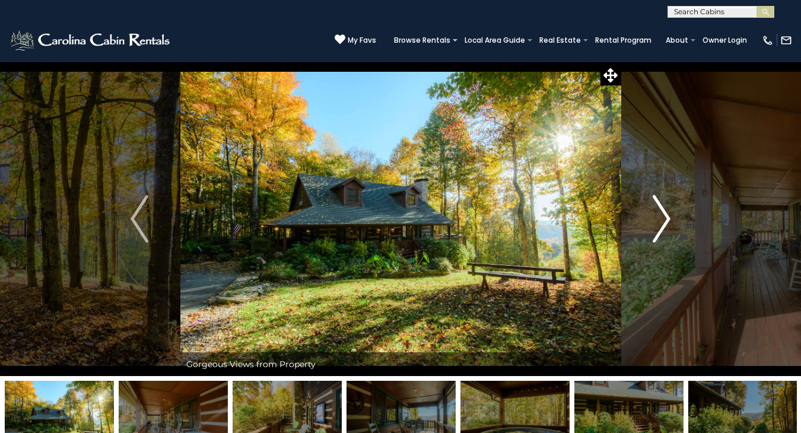
click at [665, 222] on img "Next" at bounding box center [662, 218] width 18 height 47
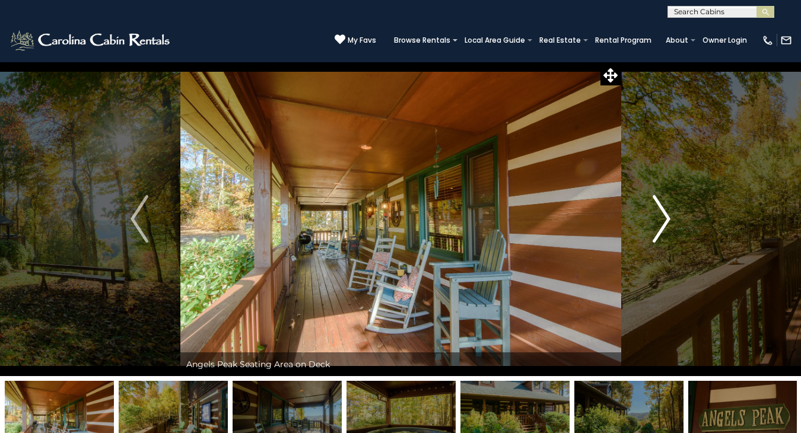
click at [664, 221] on img "Next" at bounding box center [662, 218] width 18 height 47
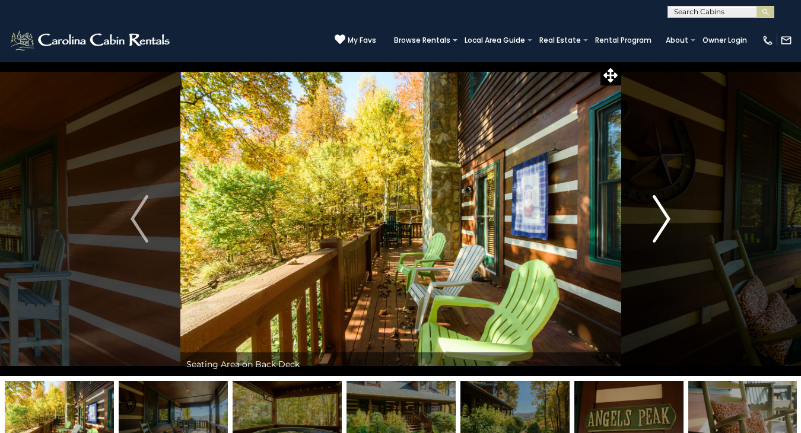
click at [665, 221] on img "Next" at bounding box center [662, 218] width 18 height 47
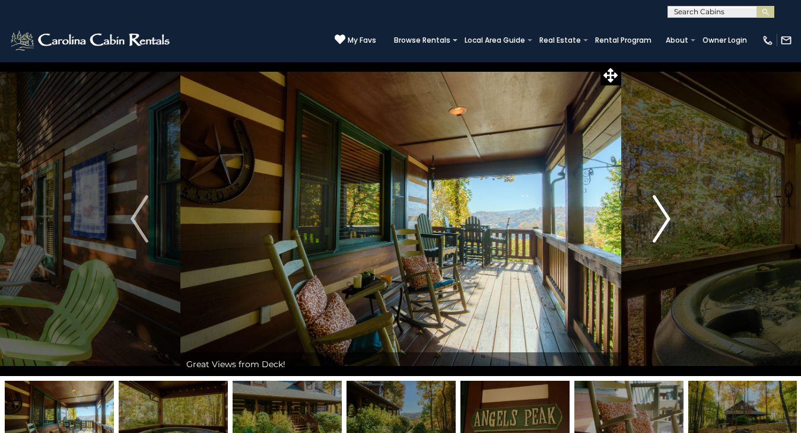
click at [665, 221] on img "Next" at bounding box center [662, 218] width 18 height 47
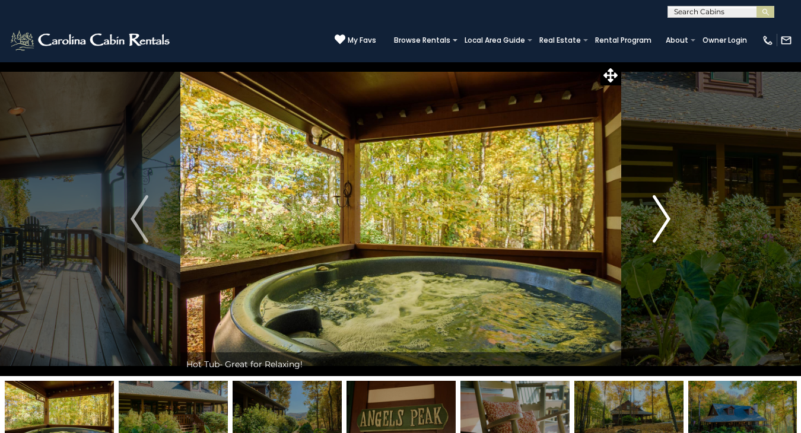
click at [664, 221] on img "Next" at bounding box center [662, 218] width 18 height 47
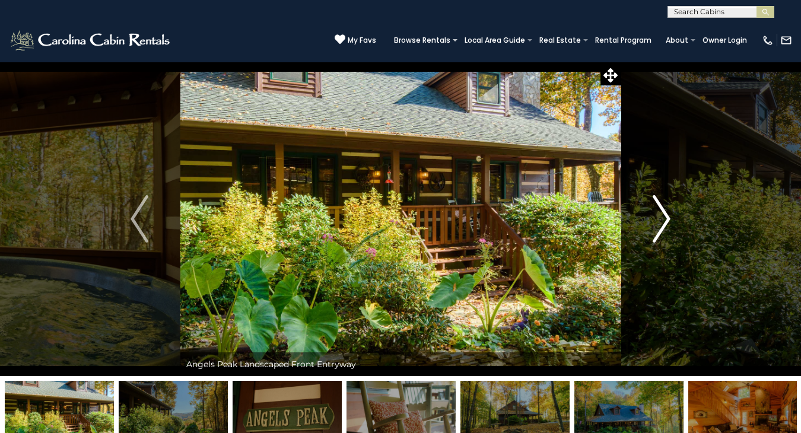
click at [664, 221] on img "Next" at bounding box center [662, 218] width 18 height 47
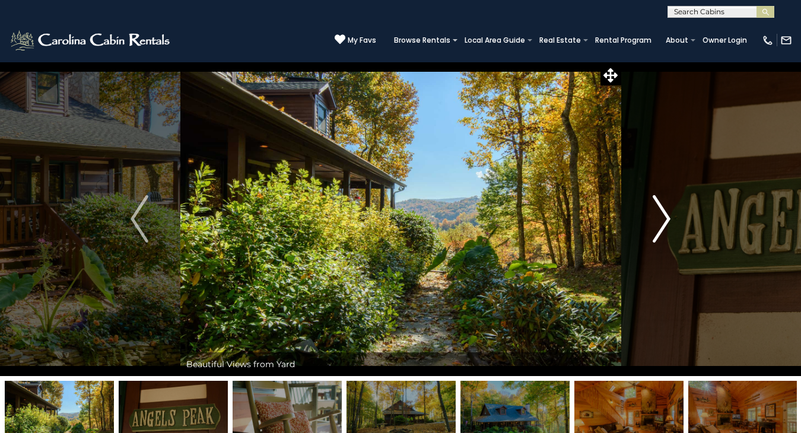
click at [664, 221] on img "Next" at bounding box center [662, 218] width 18 height 47
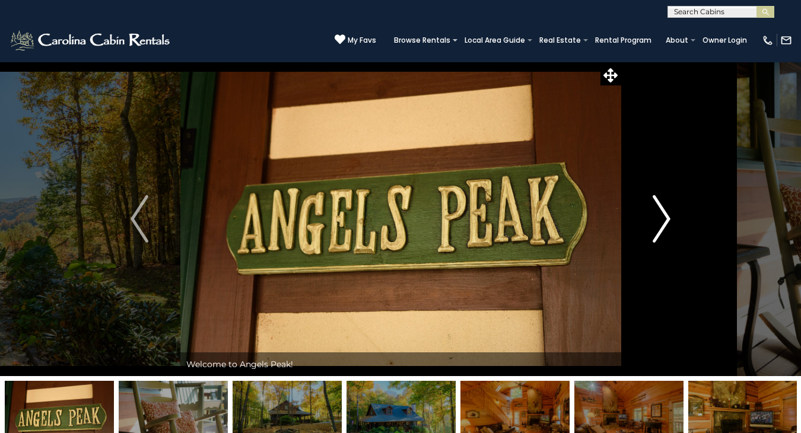
click at [664, 221] on img "Next" at bounding box center [662, 218] width 18 height 47
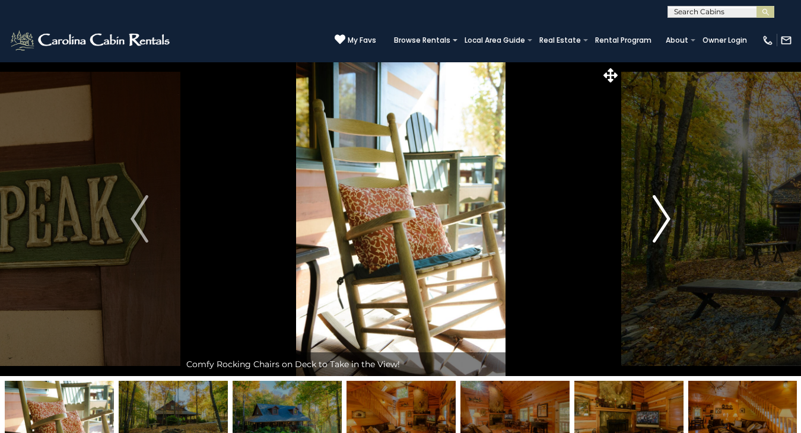
click at [664, 221] on img "Next" at bounding box center [662, 218] width 18 height 47
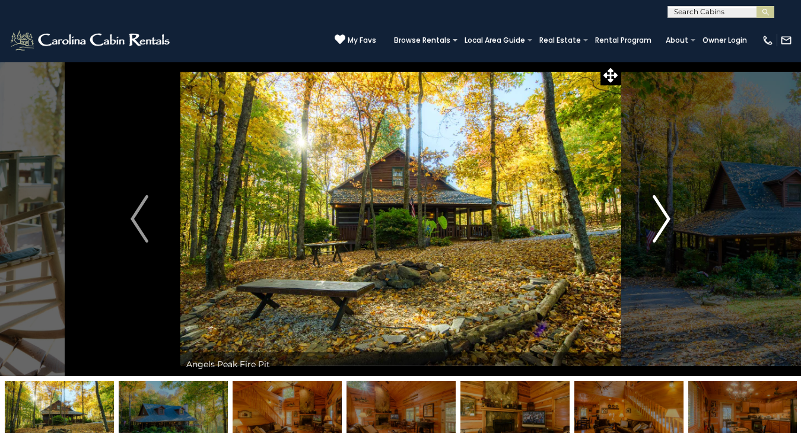
click at [664, 221] on img "Next" at bounding box center [662, 218] width 18 height 47
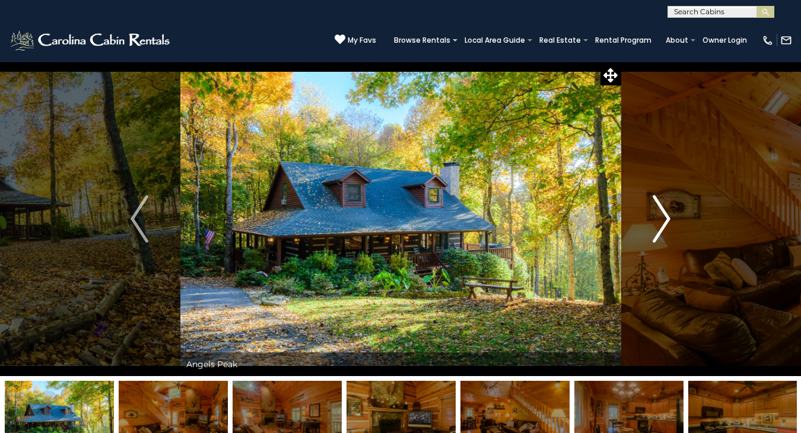
click at [665, 221] on img "Next" at bounding box center [662, 218] width 18 height 47
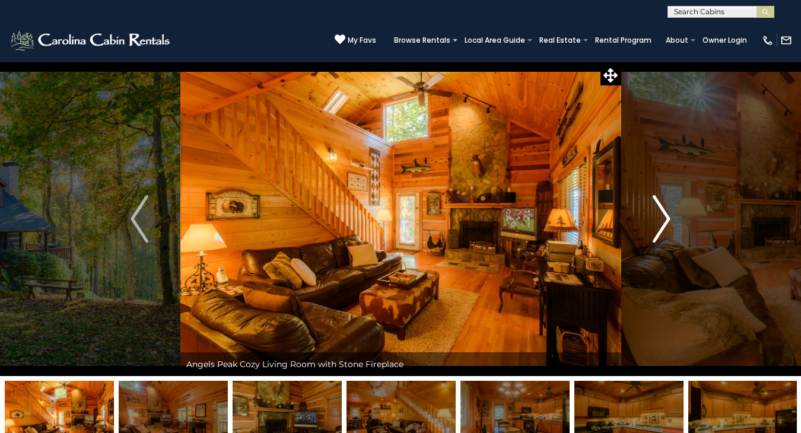
click at [665, 221] on img "Next" at bounding box center [662, 218] width 18 height 47
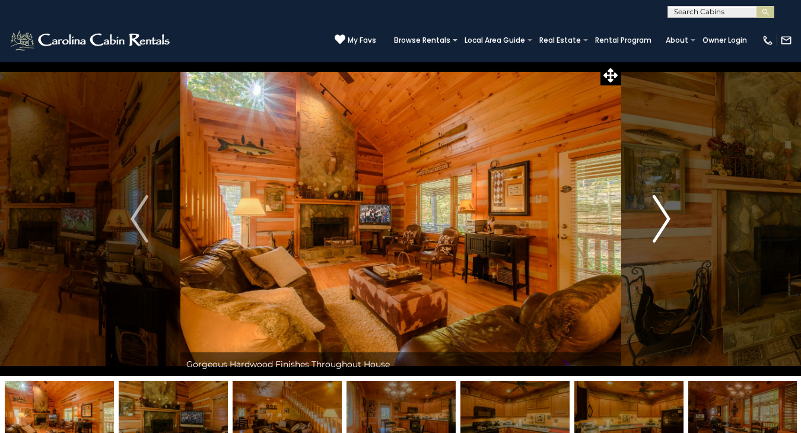
click at [665, 221] on img "Next" at bounding box center [662, 218] width 18 height 47
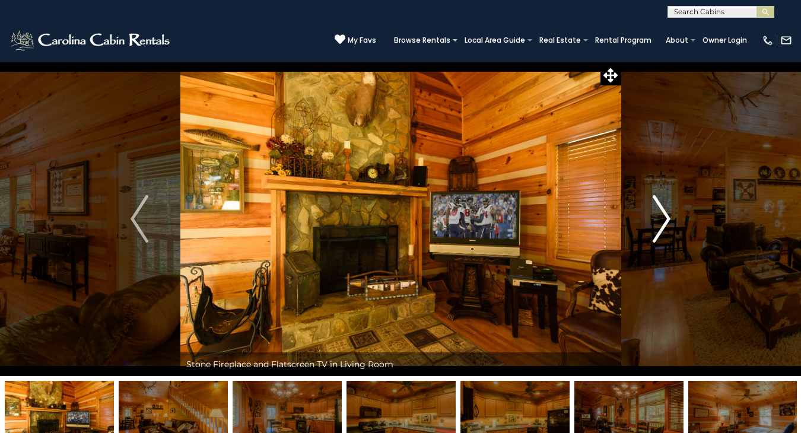
click at [664, 221] on img "Next" at bounding box center [662, 218] width 18 height 47
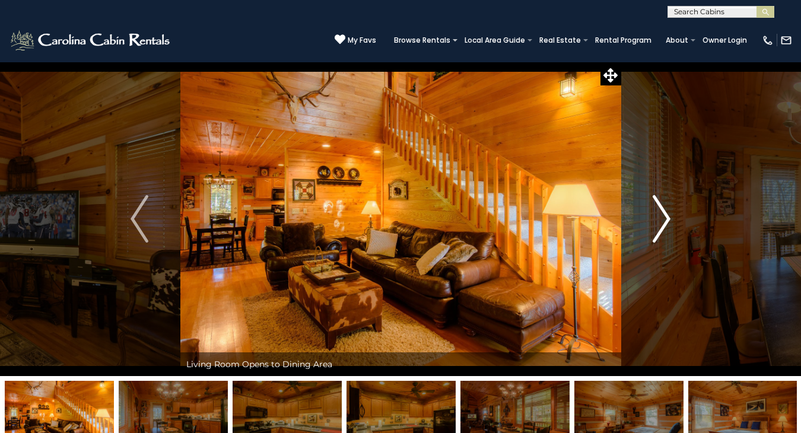
click at [664, 221] on img "Next" at bounding box center [662, 218] width 18 height 47
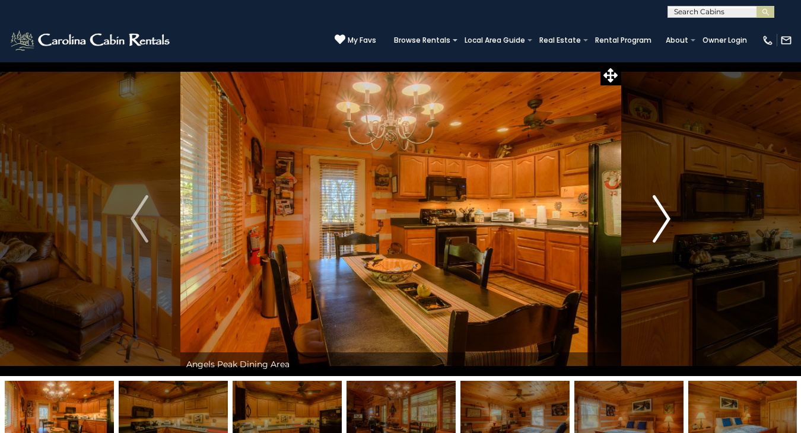
click at [664, 221] on img "Next" at bounding box center [662, 218] width 18 height 47
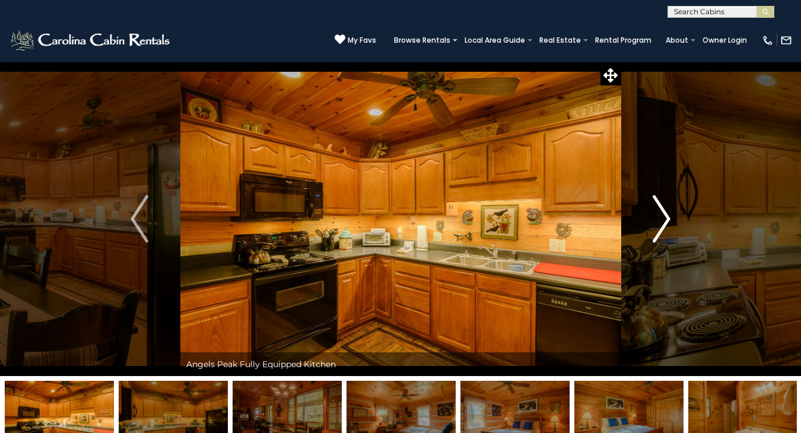
click at [664, 221] on img "Next" at bounding box center [662, 218] width 18 height 47
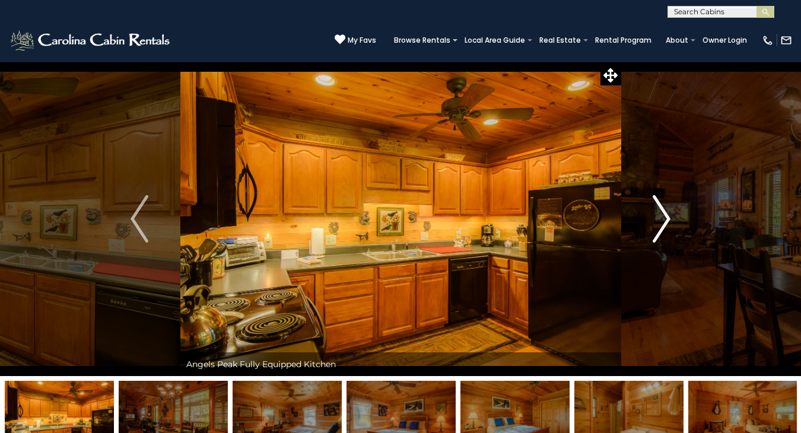
click at [664, 223] on img "Next" at bounding box center [662, 218] width 18 height 47
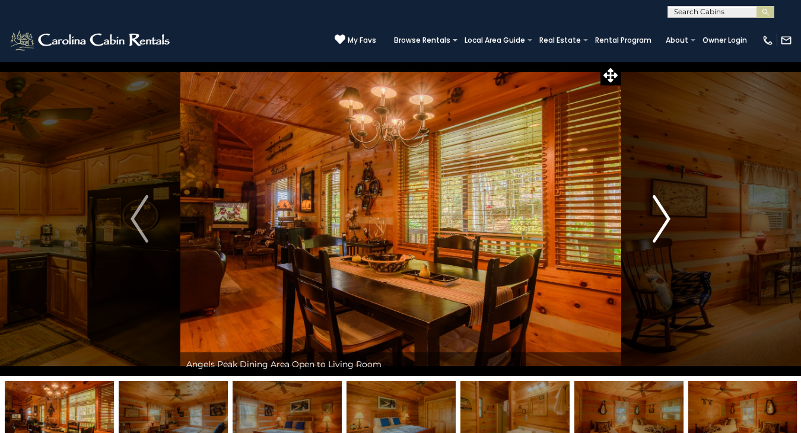
click at [664, 223] on img "Next" at bounding box center [662, 218] width 18 height 47
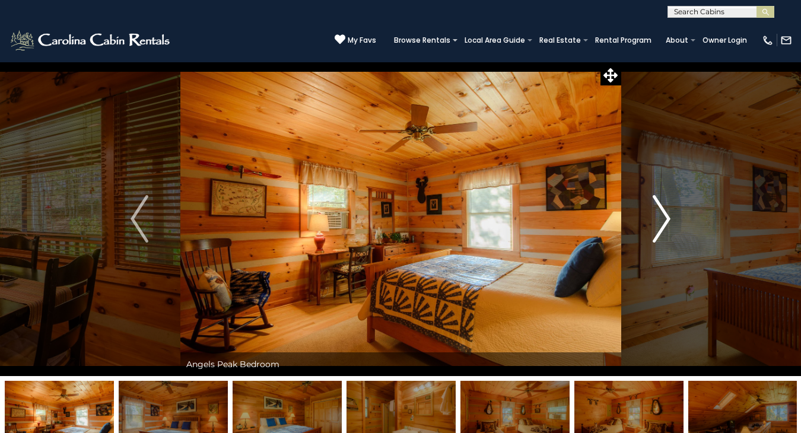
click at [664, 223] on img "Next" at bounding box center [662, 218] width 18 height 47
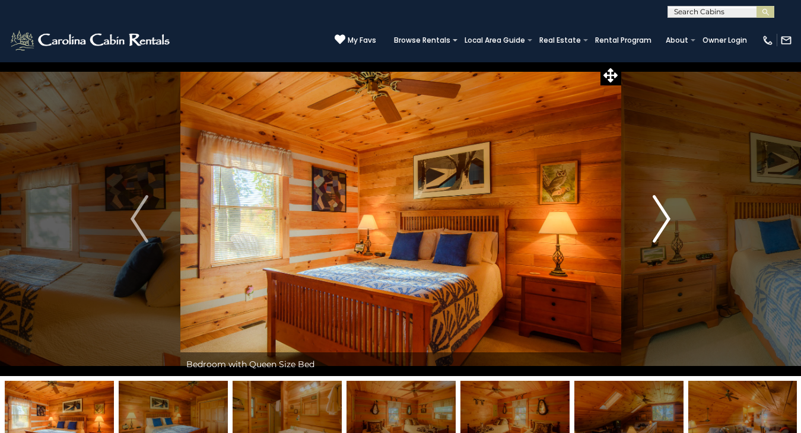
click at [664, 223] on img "Next" at bounding box center [662, 218] width 18 height 47
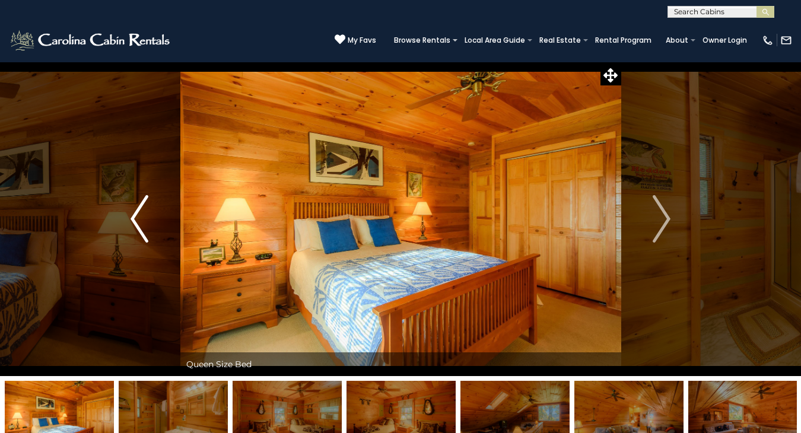
click at [142, 145] on button "Previous" at bounding box center [140, 219] width 82 height 315
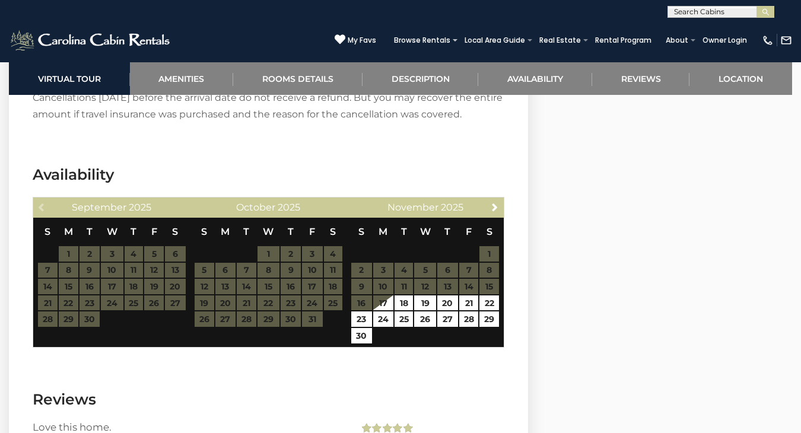
scroll to position [2001, 0]
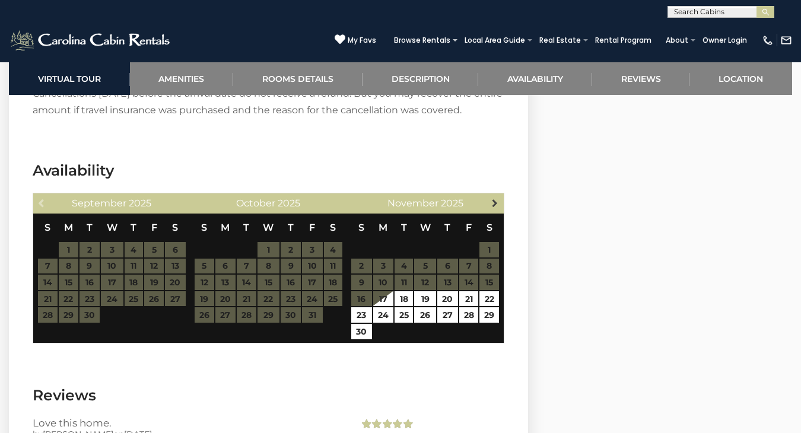
click at [495, 208] on span "Next" at bounding box center [494, 202] width 9 height 9
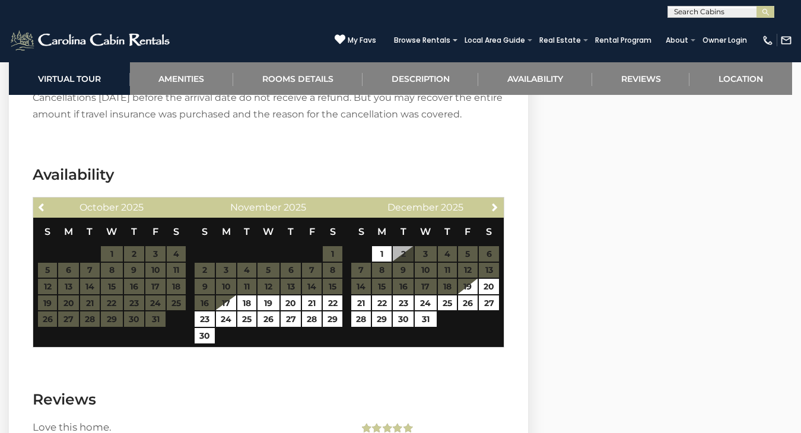
scroll to position [1997, 0]
click at [42, 212] on span "Previous" at bounding box center [41, 206] width 9 height 9
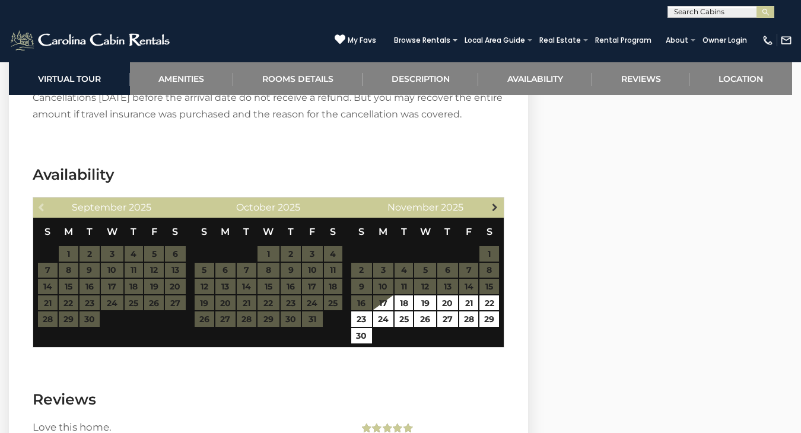
click at [496, 212] on span "Next" at bounding box center [494, 206] width 9 height 9
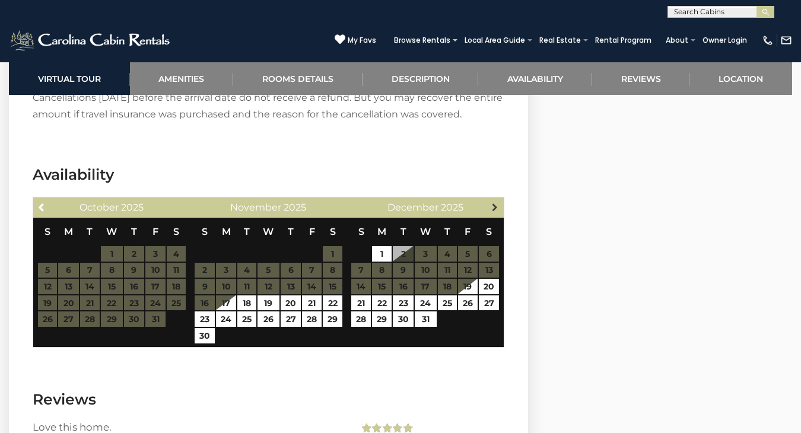
click at [497, 212] on span "Next" at bounding box center [494, 206] width 9 height 9
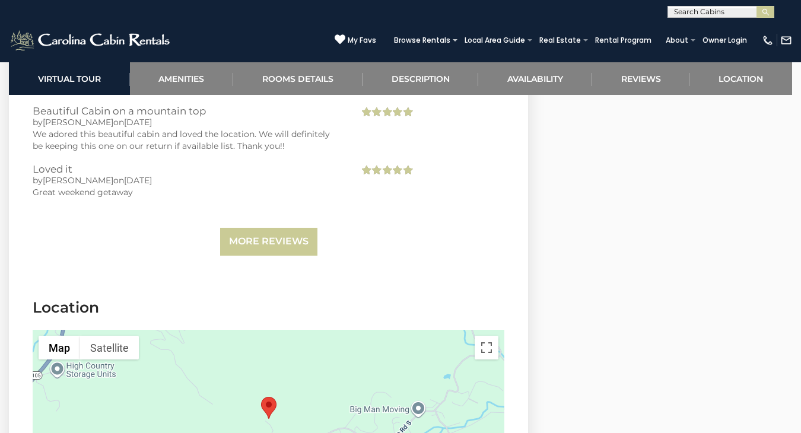
scroll to position [2588, 0]
